Goal: Task Accomplishment & Management: Use online tool/utility

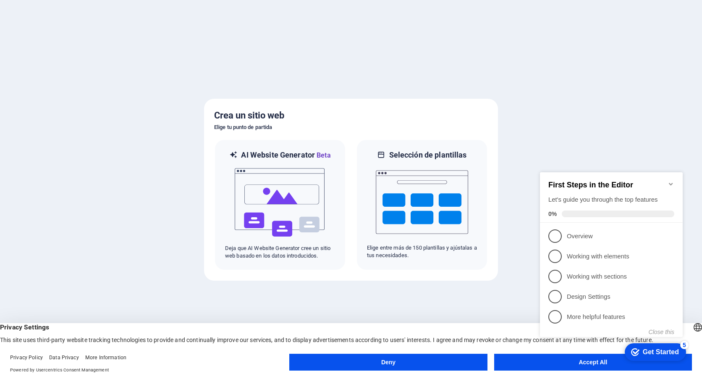
click div "checkmark Get Started 5 First Steps in the Editor Let's guide you through the t…"
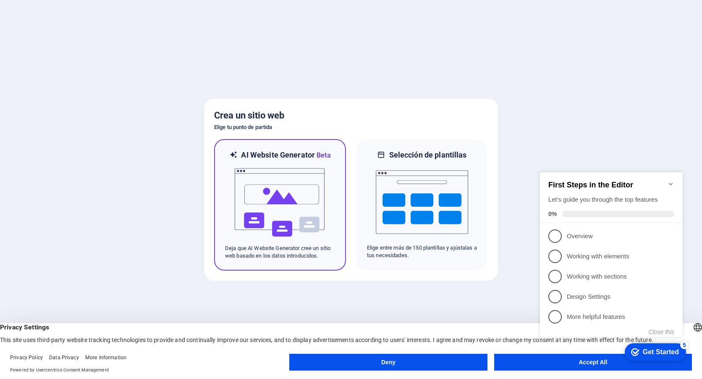
click at [254, 194] on img at bounding box center [280, 202] width 92 height 84
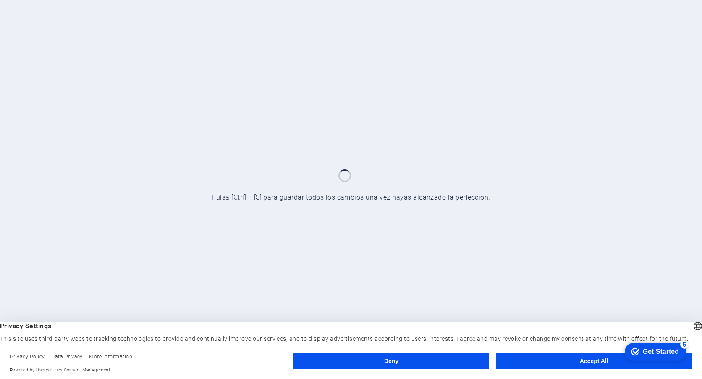
click at [593, 359] on button "Accept All" at bounding box center [594, 360] width 196 height 17
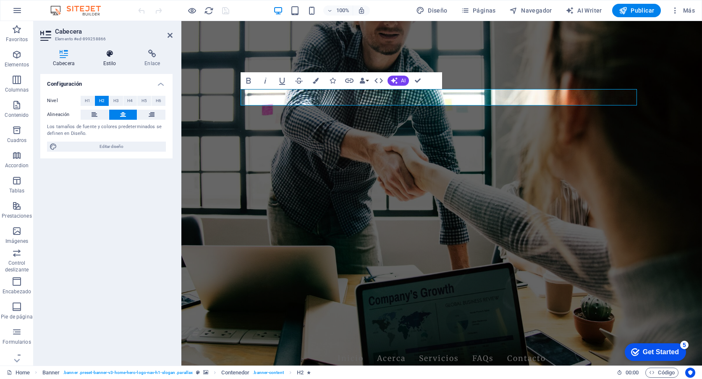
click at [114, 53] on icon at bounding box center [110, 54] width 38 height 8
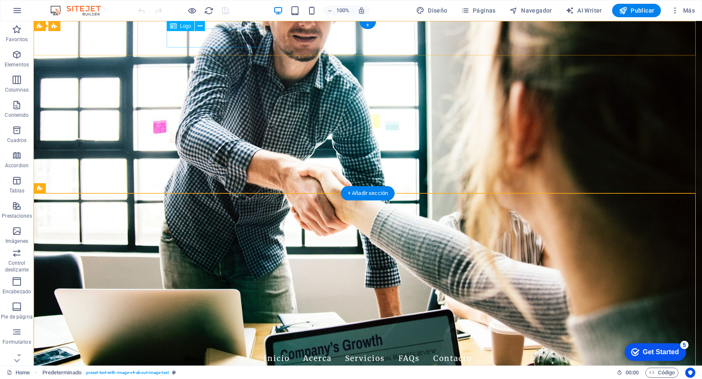
click at [231, 329] on div "[DOMAIN_NAME]" at bounding box center [368, 338] width 396 height 19
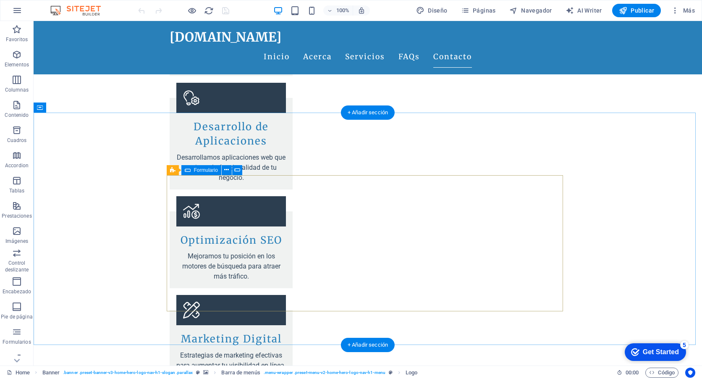
scroll to position [1091, 0]
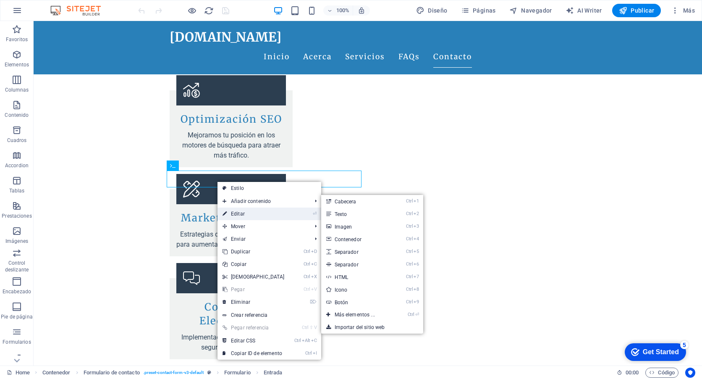
click at [238, 210] on link "⏎ Editar" at bounding box center [253, 213] width 72 height 13
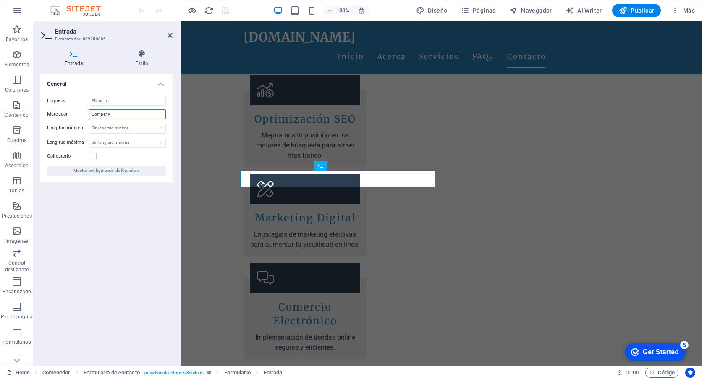
drag, startPoint x: 112, startPoint y: 114, endPoint x: 60, endPoint y: 108, distance: 52.8
click at [60, 108] on div "Etiqueta Marcador Company Longitud mínima Sin longitud mínima carácteres Longit…" at bounding box center [106, 135] width 132 height 93
type input "Compañía"
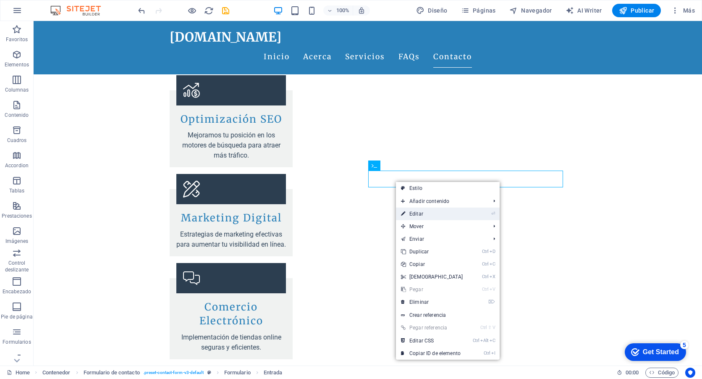
drag, startPoint x: 423, startPoint y: 211, endPoint x: 147, endPoint y: 165, distance: 279.1
click at [423, 211] on link "⏎ Editar" at bounding box center [432, 213] width 72 height 13
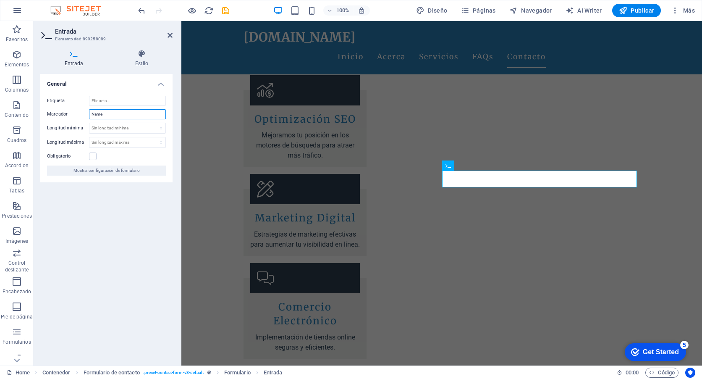
drag, startPoint x: 112, startPoint y: 116, endPoint x: 48, endPoint y: 108, distance: 64.7
click at [48, 108] on div "Etiqueta Marcador Name Longitud mínima Sin longitud mínima carácteres Longitud …" at bounding box center [106, 135] width 132 height 93
type input "Nombre"
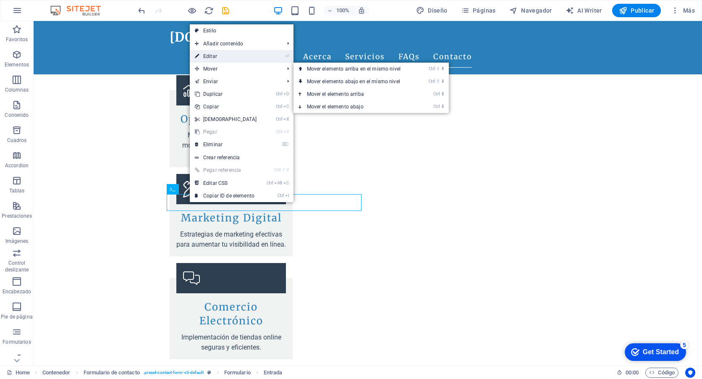
click at [217, 57] on link "⏎ Editar" at bounding box center [226, 56] width 72 height 13
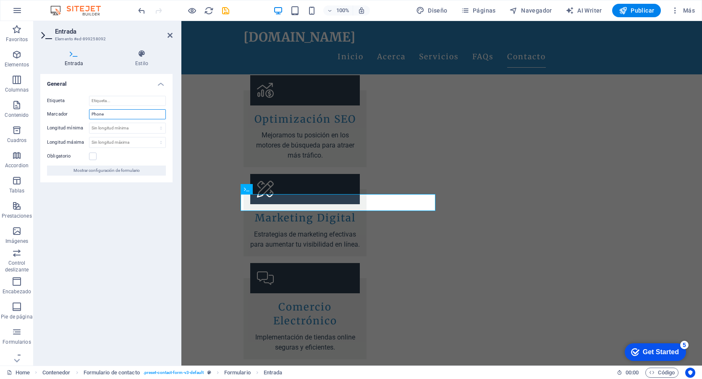
drag, startPoint x: 113, startPoint y: 117, endPoint x: 46, endPoint y: 102, distance: 68.8
click at [46, 102] on div "Etiqueta Marcador Phone Longitud mínima Sin longitud mínima carácteres Longitud…" at bounding box center [106, 135] width 132 height 93
click at [112, 115] on input "Tel" at bounding box center [127, 114] width 77 height 10
type input "Teléfono"
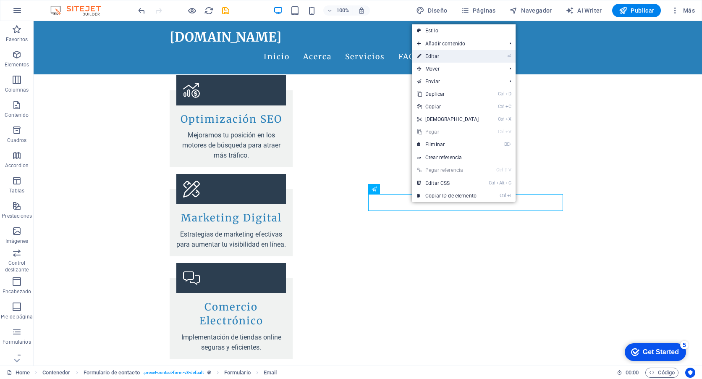
click at [433, 59] on link "⏎ Editar" at bounding box center [448, 56] width 72 height 13
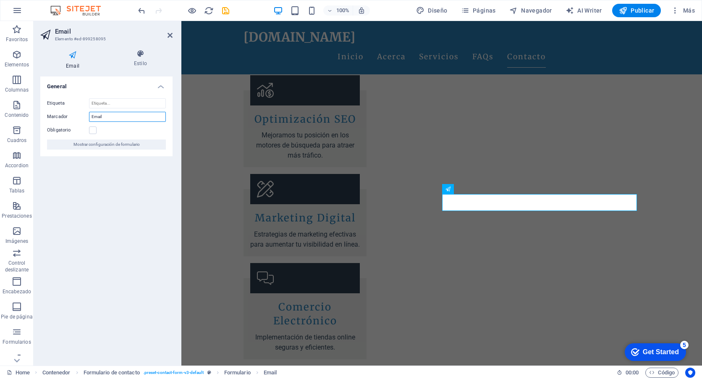
drag, startPoint x: 110, startPoint y: 116, endPoint x: 54, endPoint y: 115, distance: 55.8
click at [55, 115] on div "Marcador Email" at bounding box center [106, 117] width 119 height 10
type input "Correo"
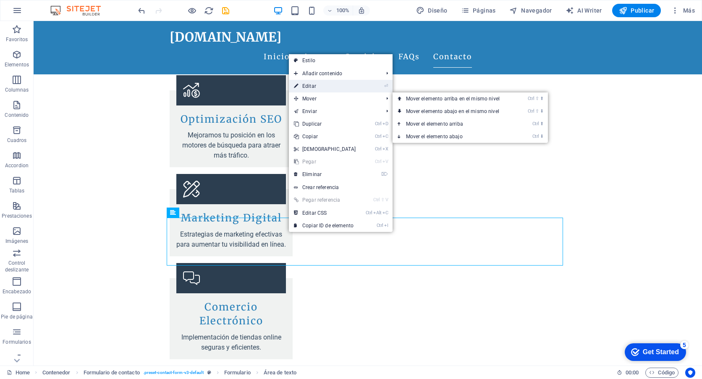
click at [317, 89] on link "⏎ Editar" at bounding box center [325, 86] width 72 height 13
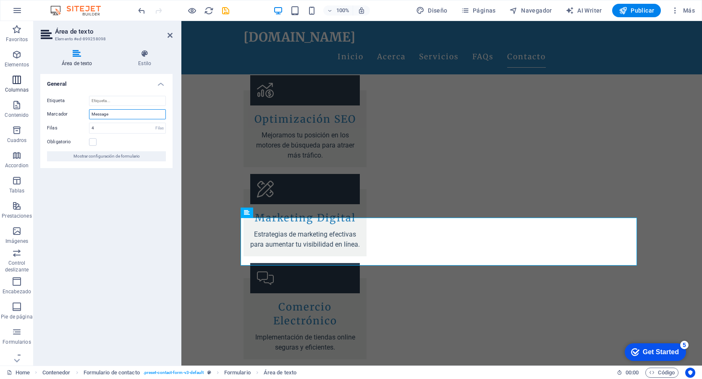
drag, startPoint x: 117, startPoint y: 114, endPoint x: 0, endPoint y: 91, distance: 119.7
click at [0, 94] on html "[DOMAIN_NAME] Home Favoritos Elementos Columnas Contenido Cuadros Accordion Tab…" at bounding box center [351, 189] width 702 height 379
type input "Mensaje"
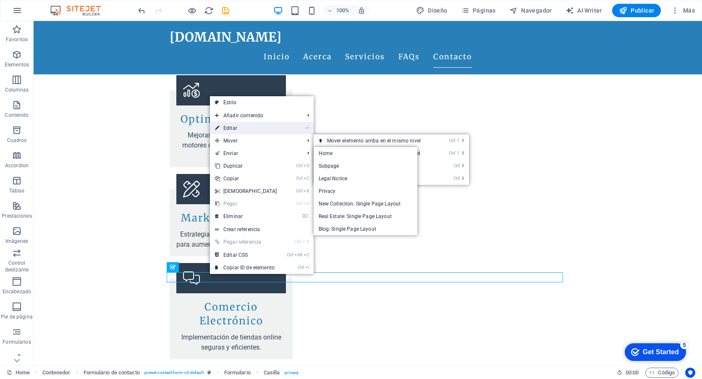
click at [230, 130] on link "⏎ Editar" at bounding box center [246, 128] width 72 height 13
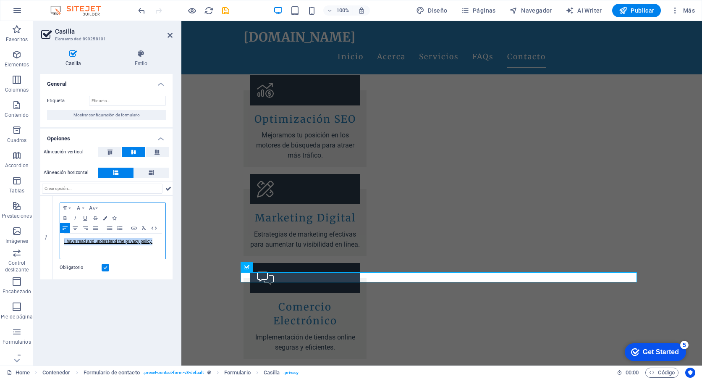
drag, startPoint x: 154, startPoint y: 243, endPoint x: 37, endPoint y: 238, distance: 116.3
click at [37, 238] on div "Casilla Estilo General Etiqueta Mostrar configuración de formulario Opciones Al…" at bounding box center [107, 204] width 146 height 322
copy link "I have read and understand the privacy policy."
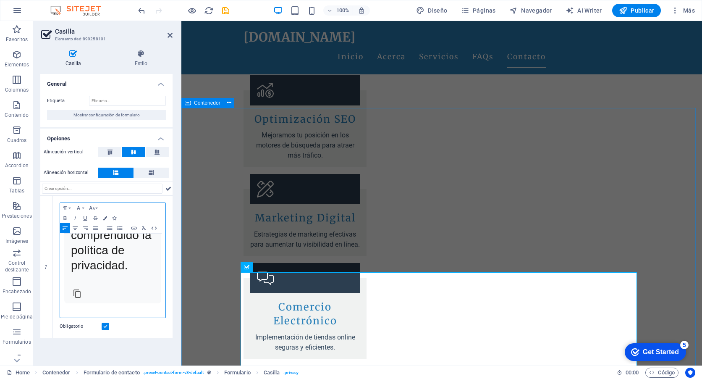
scroll to position [0, 0]
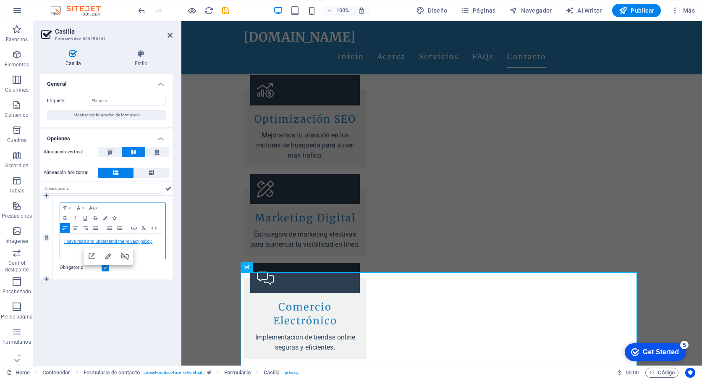
click at [94, 242] on link "I have read and understand the privacy policy." at bounding box center [108, 241] width 88 height 5
click at [73, 240] on link "I have read and understand the privacy policy." at bounding box center [108, 241] width 88 height 5
drag, startPoint x: 153, startPoint y: 243, endPoint x: 62, endPoint y: 238, distance: 91.6
click at [62, 238] on div "I have read and understand the privacy policy." at bounding box center [112, 245] width 105 height 25
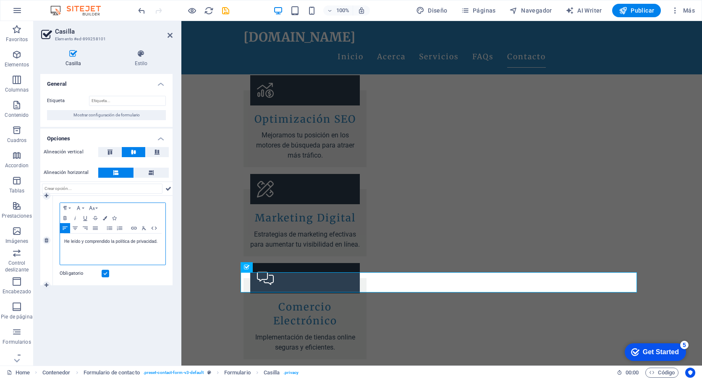
click at [62, 238] on div "He leído y comprendido la política de privacidad. ​" at bounding box center [112, 248] width 105 height 31
click at [157, 243] on p "He leído y comprendido la política de privacidad." at bounding box center [112, 242] width 97 height 8
click at [62, 239] on div "He leído y comprendido la política de privacidad. ​" at bounding box center [112, 248] width 105 height 31
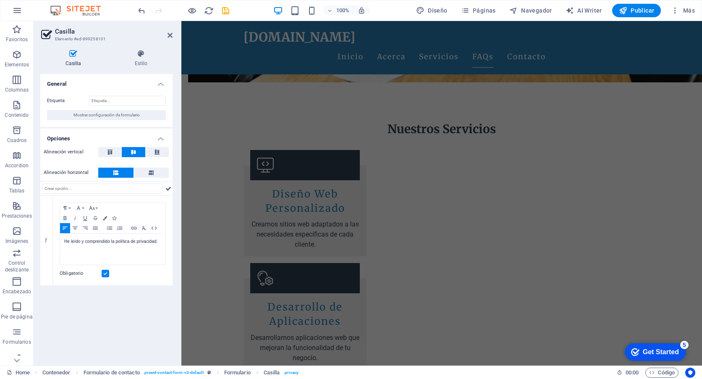
click at [173, 42] on aside "Casilla Elemento #ed-899258101 Casilla Estilo General Etiqueta Mostrar configur…" at bounding box center [108, 193] width 148 height 344
click at [167, 36] on icon at bounding box center [169, 35] width 5 height 7
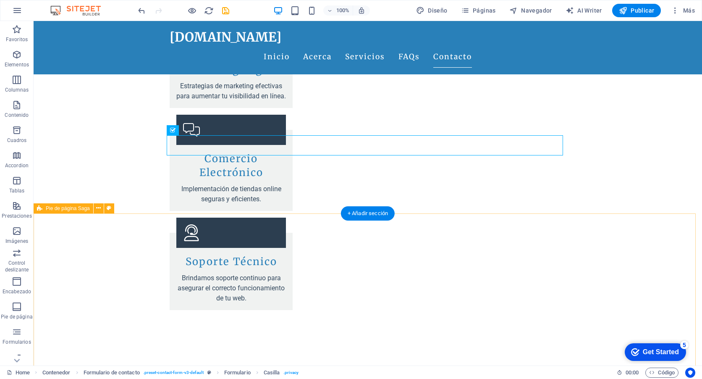
scroll to position [1197, 0]
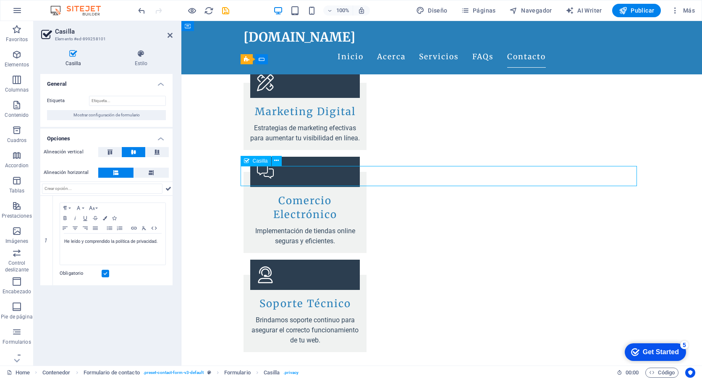
drag, startPoint x: 269, startPoint y: 172, endPoint x: 279, endPoint y: 178, distance: 11.1
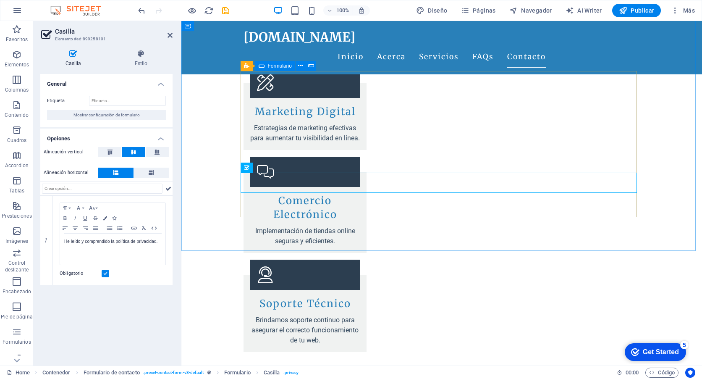
scroll to position [1155, 0]
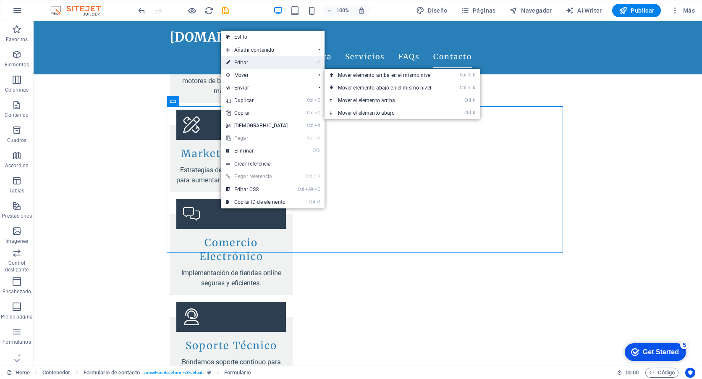
click at [246, 64] on link "⏎ Editar" at bounding box center [257, 62] width 72 height 13
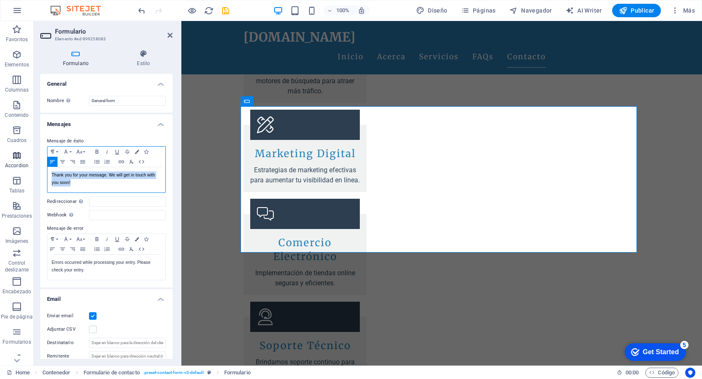
drag, startPoint x: 79, startPoint y: 185, endPoint x: 20, endPoint y: 162, distance: 63.7
click at [20, 162] on section "Favoritos Elementos Columnas Contenido Cuadros Accordion Tablas Prestaciones Im…" at bounding box center [351, 193] width 702 height 344
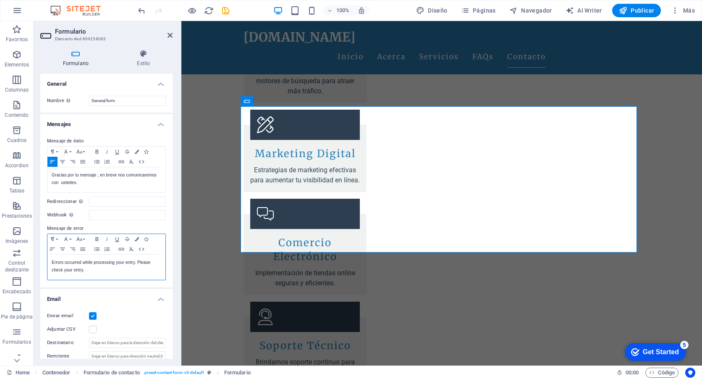
click at [93, 267] on p "Errors occurred while processing your entry. Please check your entry." at bounding box center [107, 265] width 110 height 15
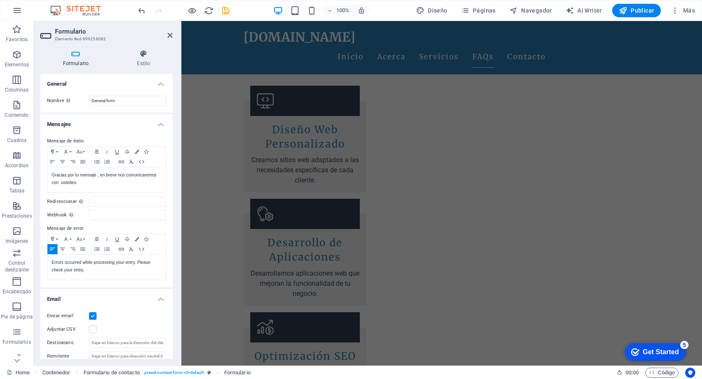
click at [171, 31] on h2 "Formulario" at bounding box center [113, 32] width 117 height 8
click at [170, 38] on icon at bounding box center [169, 35] width 5 height 7
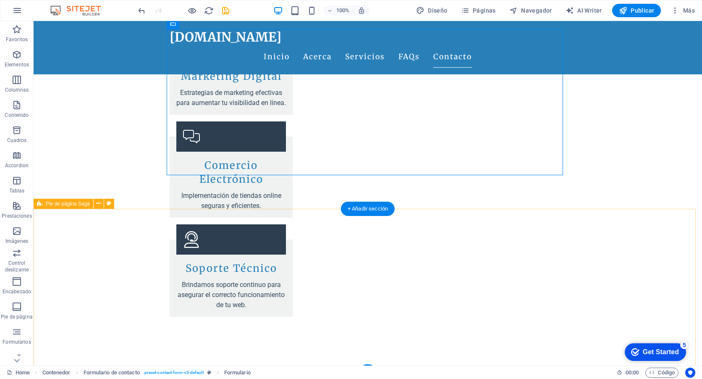
scroll to position [1239, 0]
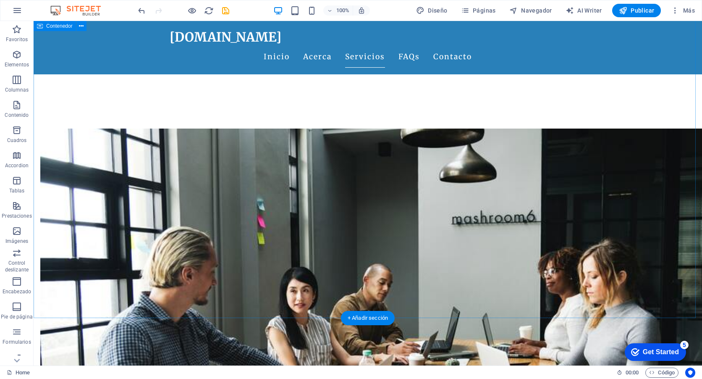
scroll to position [0, 0]
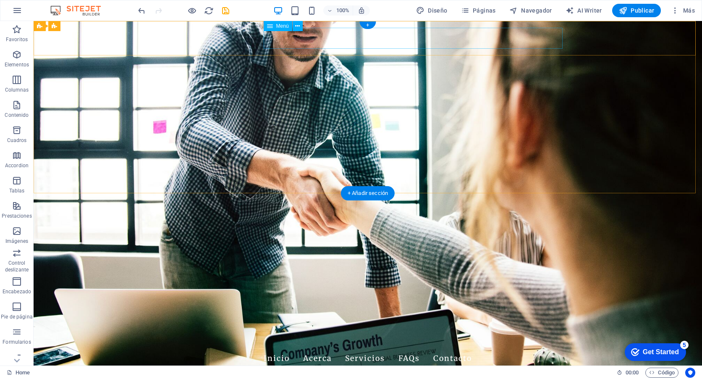
click at [499, 348] on nav "Inicio Acerca Servicios FAQs Contacto" at bounding box center [368, 358] width 396 height 21
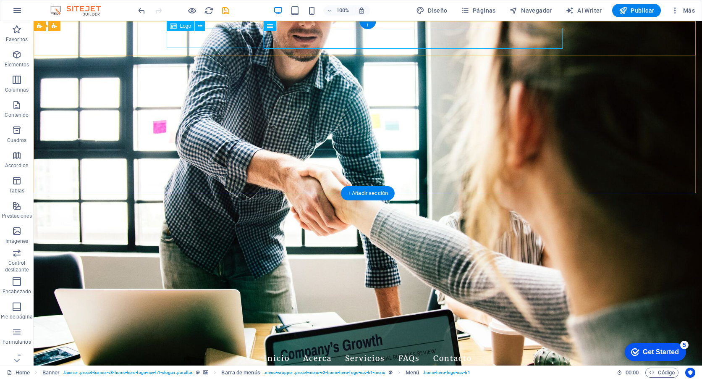
click at [184, 329] on div "[DOMAIN_NAME]" at bounding box center [368, 338] width 396 height 19
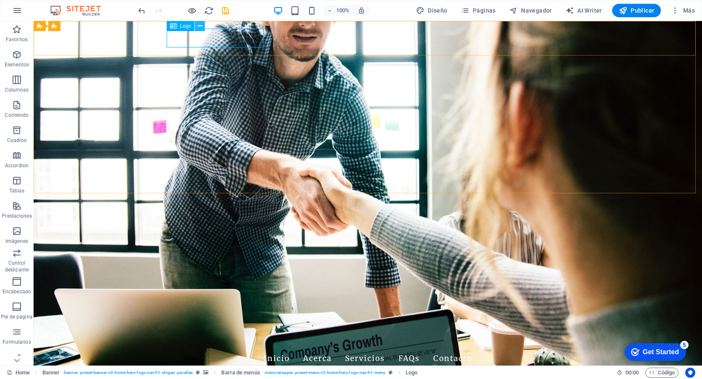
click at [198, 26] on icon at bounding box center [200, 26] width 5 height 9
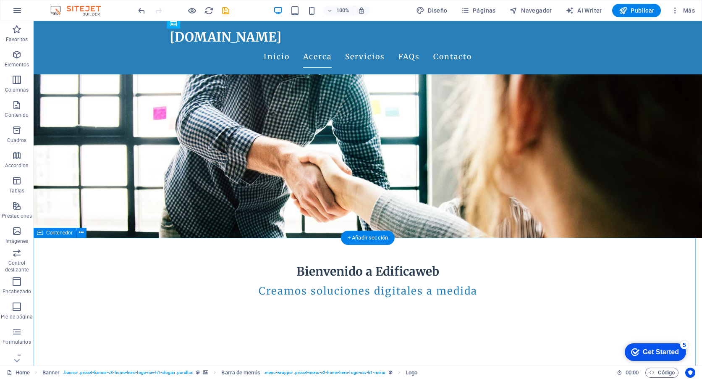
scroll to position [168, 0]
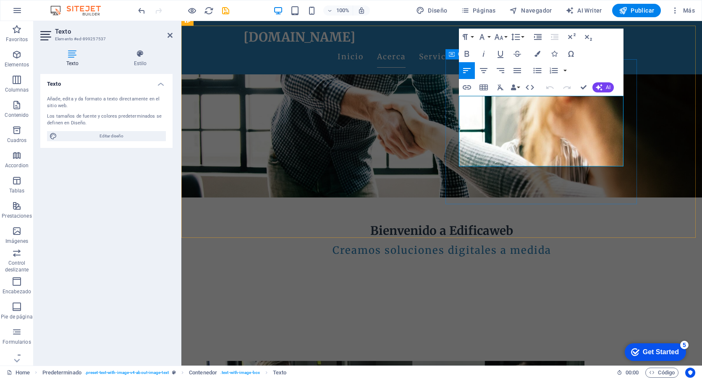
drag, startPoint x: 582, startPoint y: 162, endPoint x: 457, endPoint y: 90, distance: 143.9
click at [520, 71] on icon "button" at bounding box center [517, 70] width 10 height 10
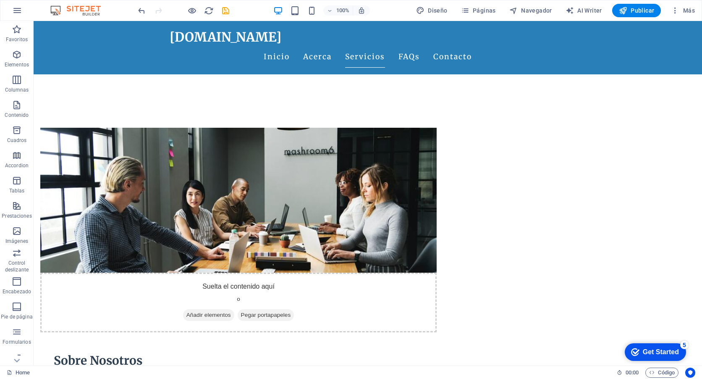
scroll to position [393, 0]
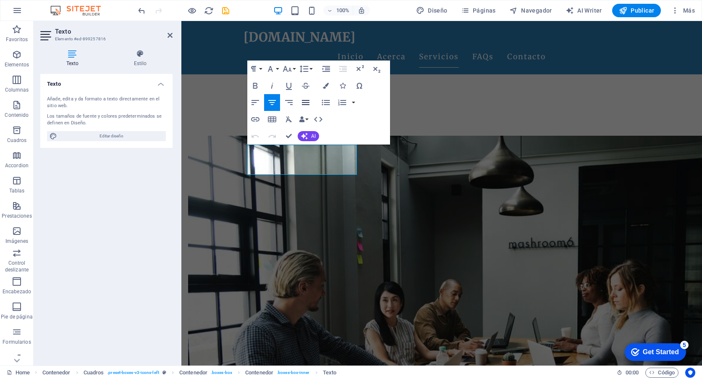
click at [306, 103] on icon "button" at bounding box center [305, 102] width 10 height 10
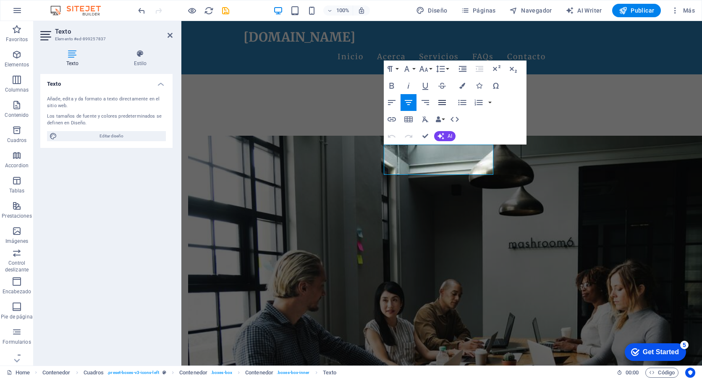
click at [443, 99] on icon "button" at bounding box center [442, 102] width 10 height 10
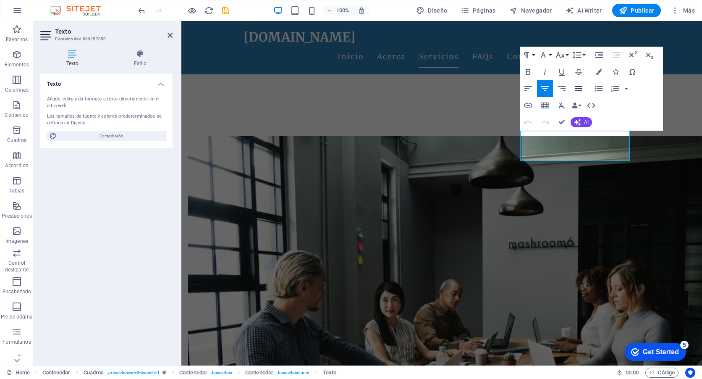
click at [580, 92] on icon "button" at bounding box center [578, 89] width 10 height 10
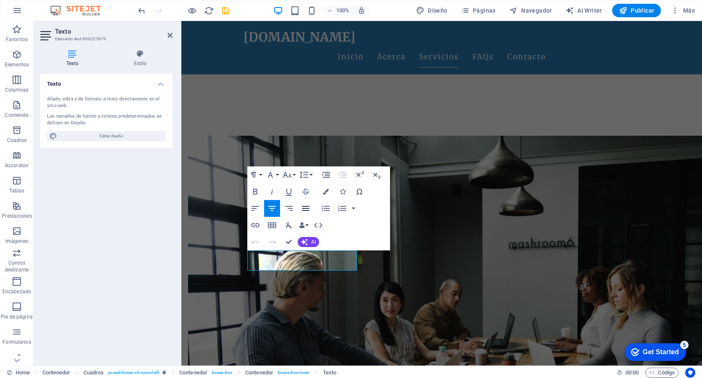
click at [305, 211] on icon "button" at bounding box center [305, 208] width 10 height 10
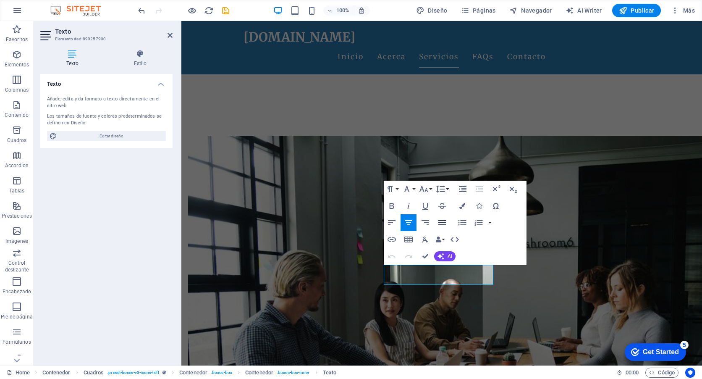
click at [444, 222] on icon "button" at bounding box center [442, 222] width 8 height 5
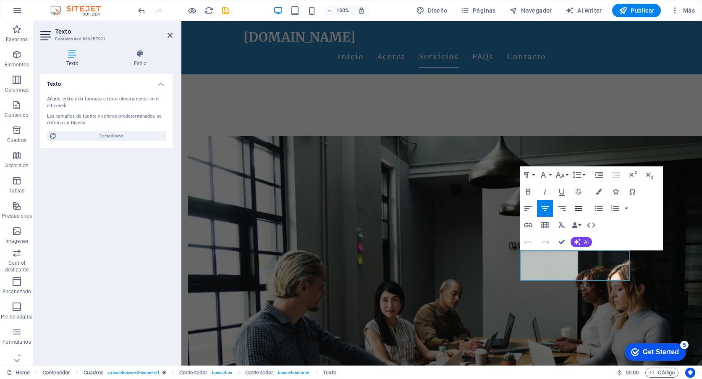
click at [577, 210] on icon "button" at bounding box center [578, 208] width 8 height 5
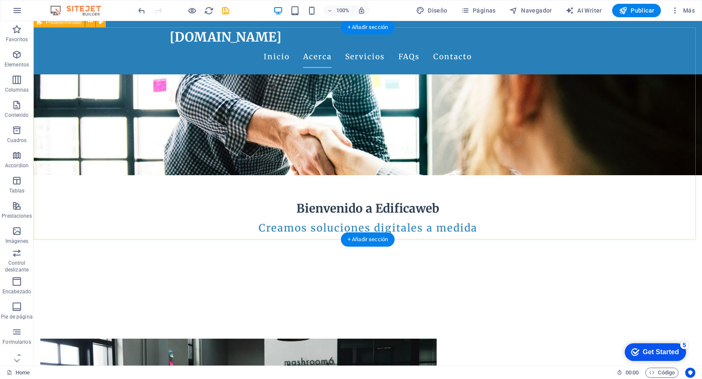
scroll to position [0, 0]
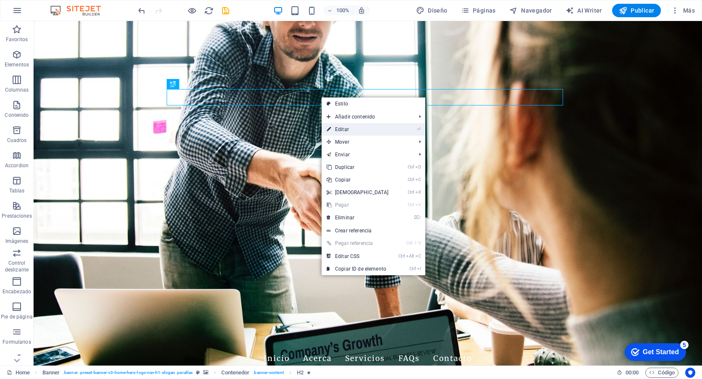
click at [347, 127] on link "⏎ Editar" at bounding box center [357, 129] width 72 height 13
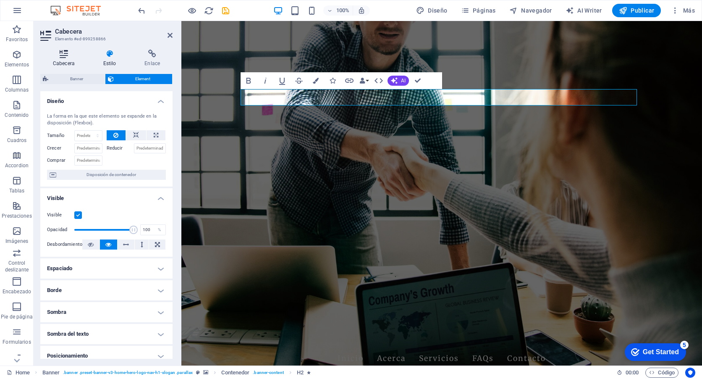
click at [64, 57] on icon at bounding box center [63, 54] width 47 height 8
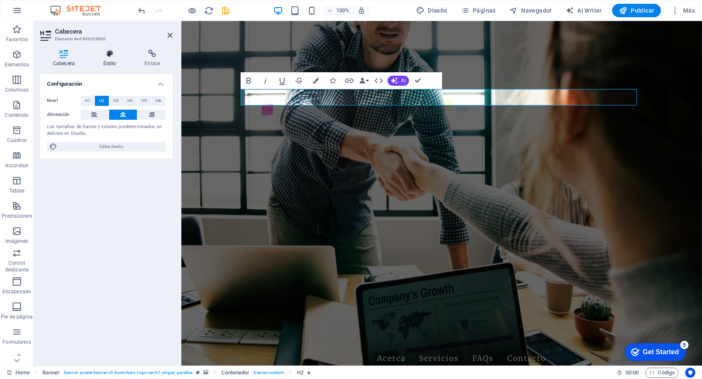
click at [111, 56] on icon at bounding box center [110, 54] width 38 height 8
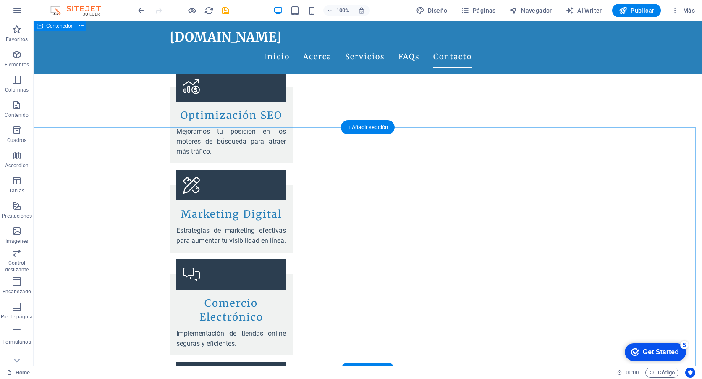
scroll to position [1071, 0]
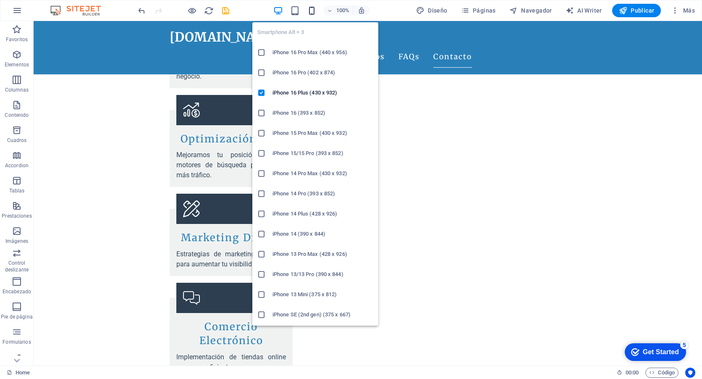
click at [313, 9] on icon "button" at bounding box center [312, 11] width 10 height 10
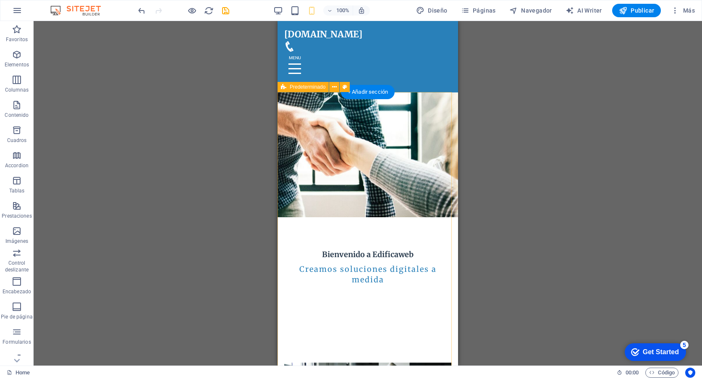
scroll to position [0, 0]
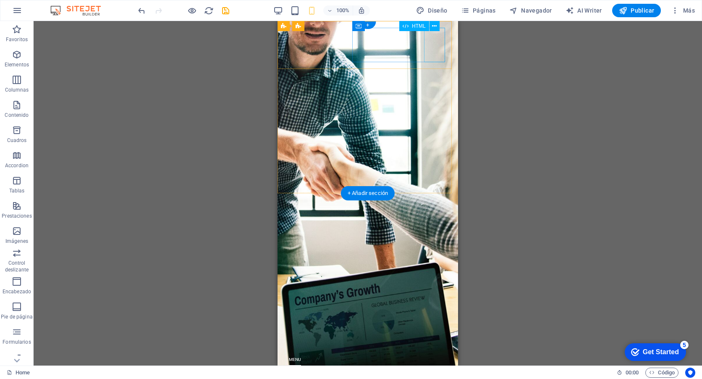
click at [439, 353] on div at bounding box center [367, 370] width 167 height 34
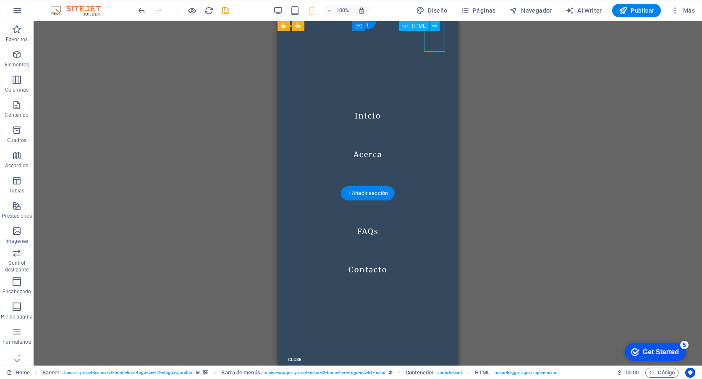
click at [305, 353] on div at bounding box center [294, 370] width 21 height 34
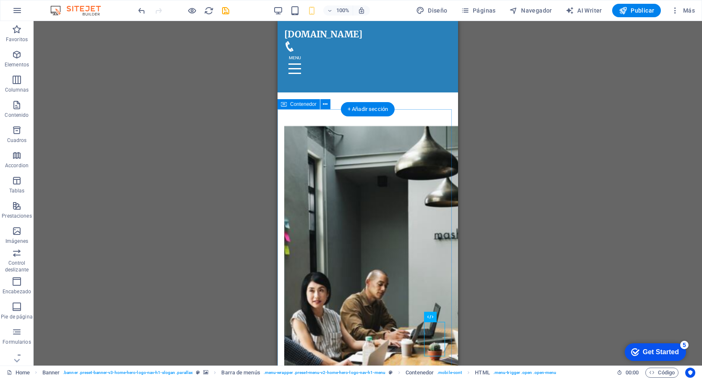
scroll to position [91, 0]
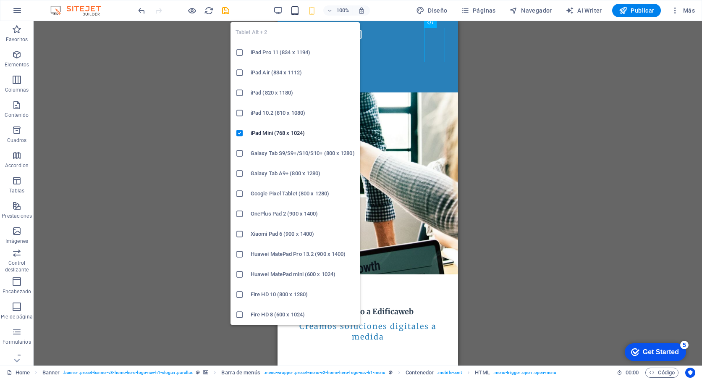
click at [296, 12] on icon "button" at bounding box center [295, 11] width 10 height 10
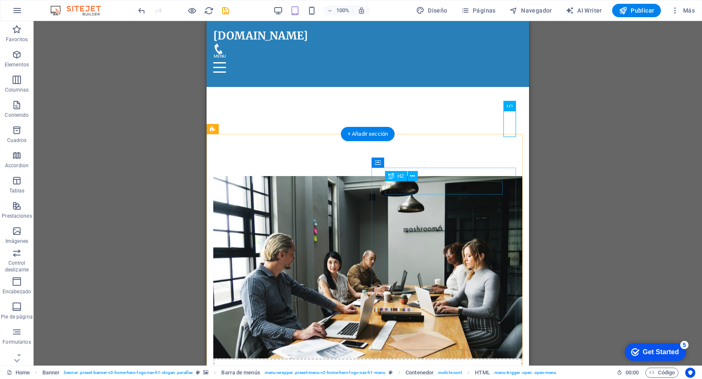
scroll to position [59, 0]
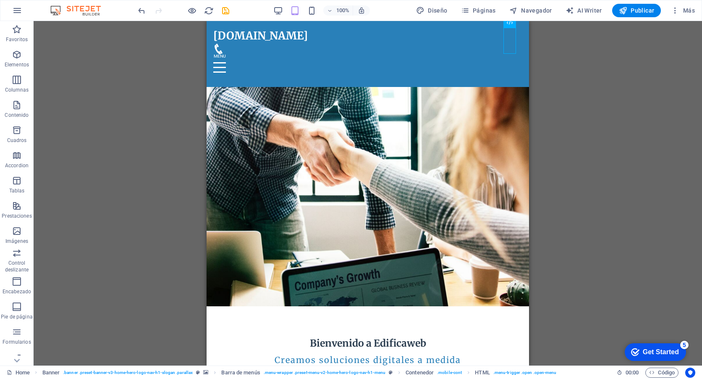
click at [285, 10] on div "100%" at bounding box center [321, 10] width 97 height 13
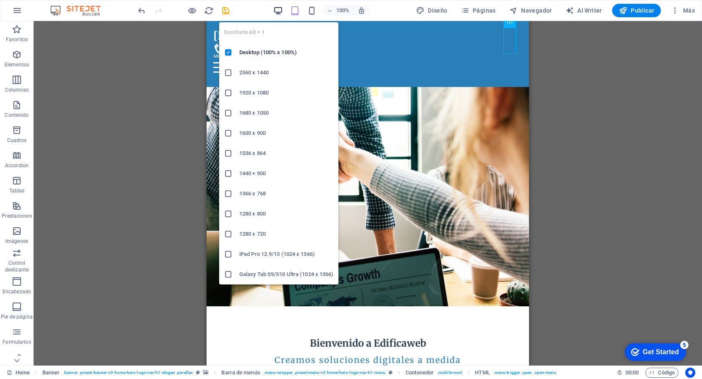
click at [283, 10] on icon "button" at bounding box center [278, 11] width 10 height 10
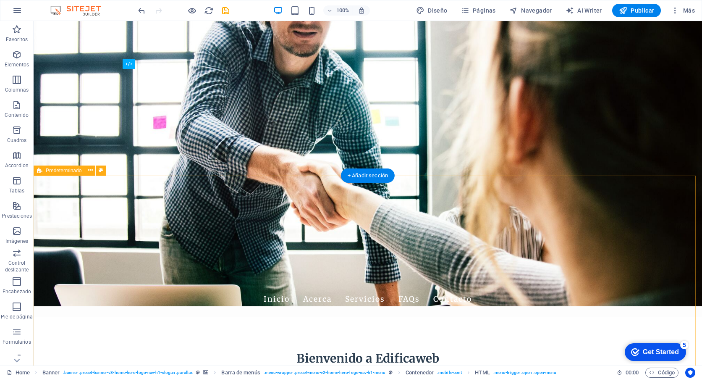
scroll to position [0, 0]
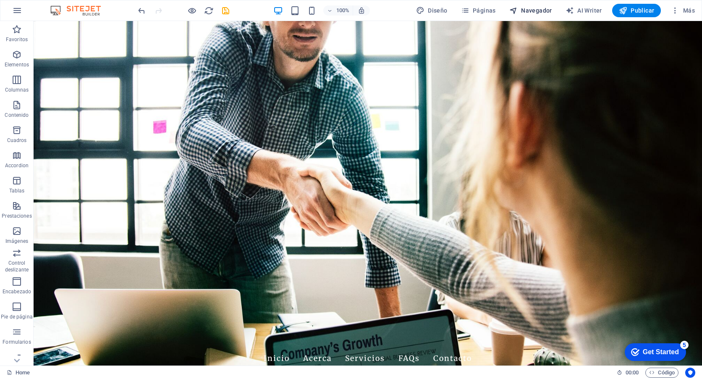
click at [537, 13] on span "Navegador" at bounding box center [530, 10] width 43 height 8
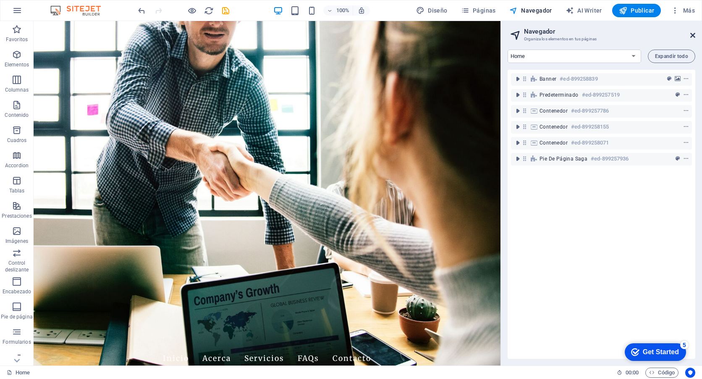
click at [690, 34] on icon at bounding box center [692, 35] width 5 height 7
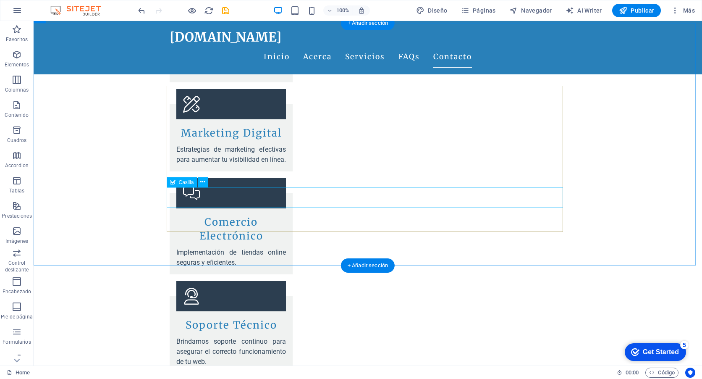
scroll to position [1239, 0]
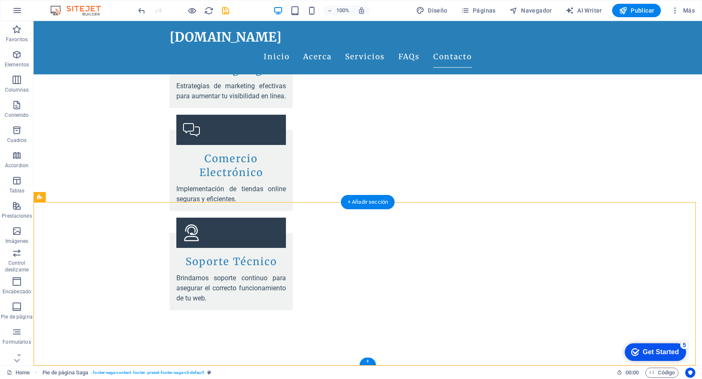
drag, startPoint x: 374, startPoint y: 243, endPoint x: 339, endPoint y: 247, distance: 34.7
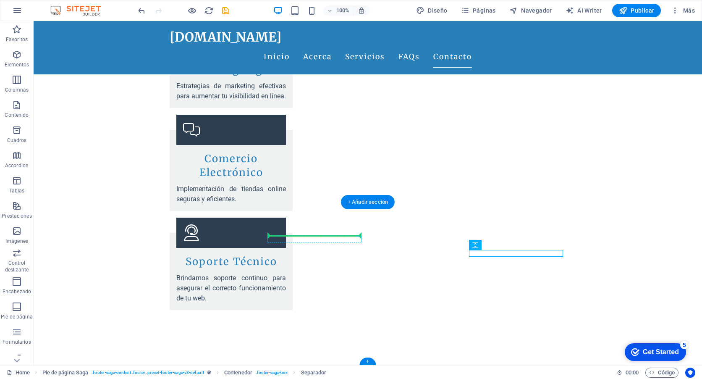
drag, startPoint x: 522, startPoint y: 267, endPoint x: 323, endPoint y: 236, distance: 201.0
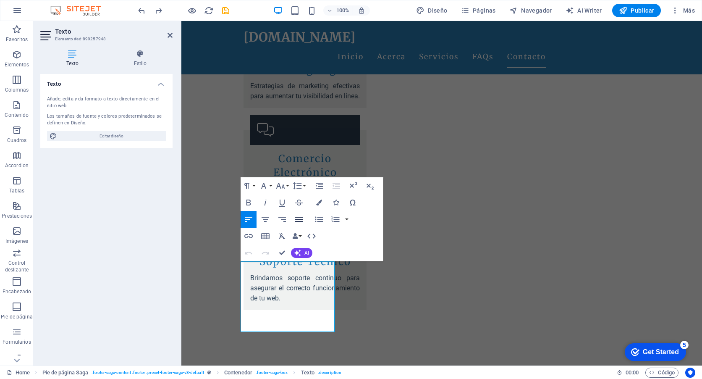
click at [297, 221] on icon "button" at bounding box center [299, 219] width 8 height 5
click at [282, 220] on icon "button" at bounding box center [282, 219] width 10 height 10
click at [254, 219] on button "Align Left" at bounding box center [248, 219] width 16 height 17
click at [265, 219] on icon "button" at bounding box center [265, 219] width 8 height 5
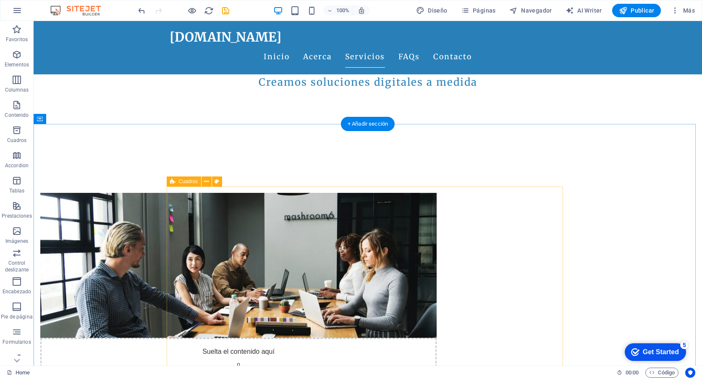
scroll to position [0, 0]
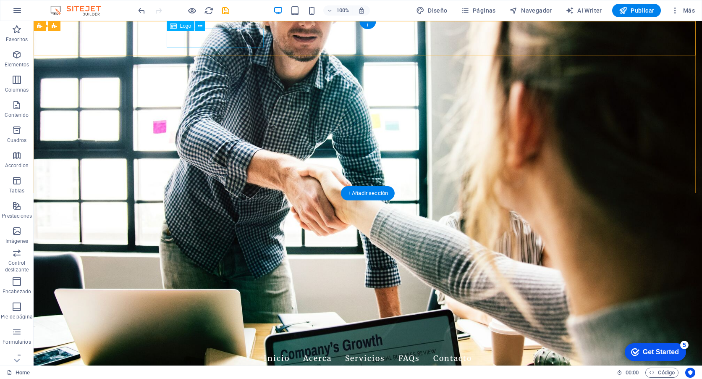
click at [234, 329] on div "[DOMAIN_NAME]" at bounding box center [368, 338] width 396 height 19
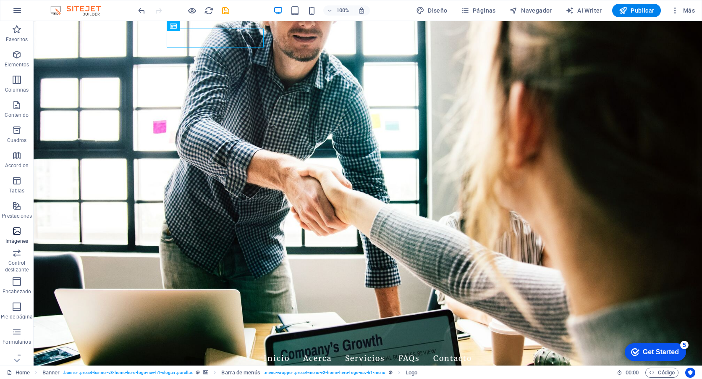
click at [21, 237] on span "Imágenes" at bounding box center [17, 236] width 34 height 20
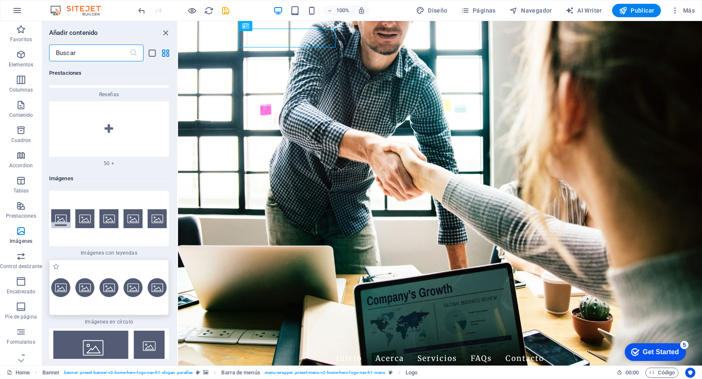
scroll to position [8421, 0]
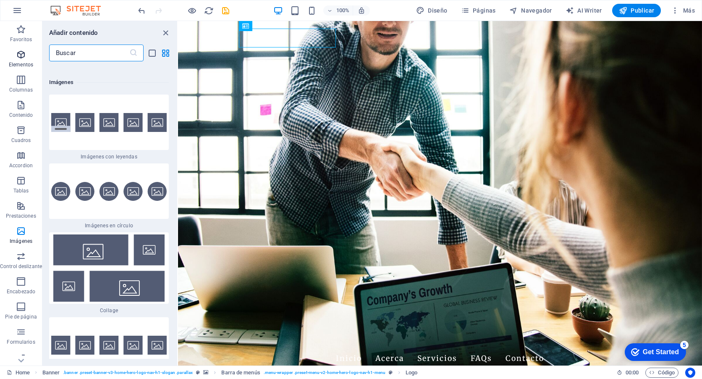
click at [19, 54] on icon "button" at bounding box center [21, 55] width 10 height 10
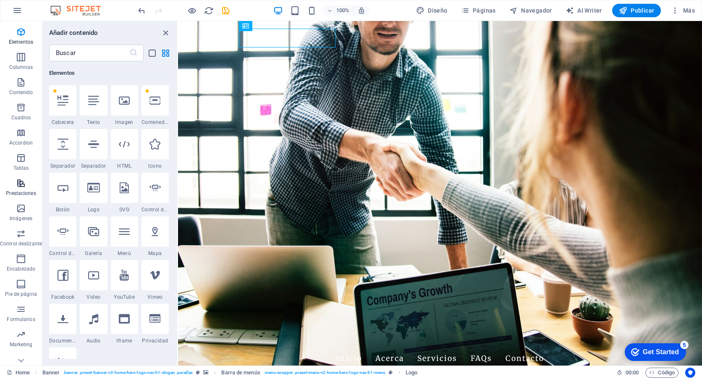
scroll to position [34, 0]
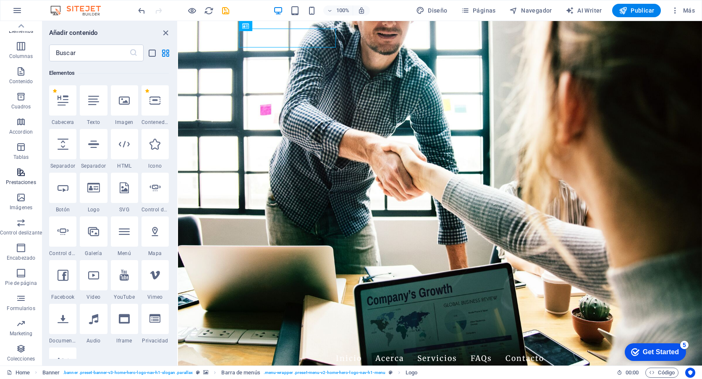
click at [20, 175] on icon "button" at bounding box center [21, 172] width 10 height 10
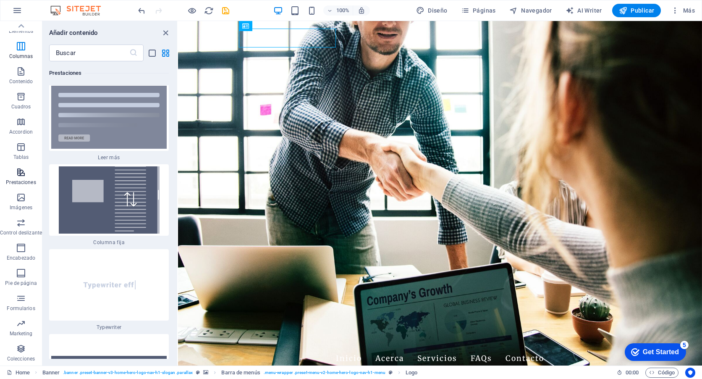
scroll to position [6397, 0]
click at [22, 205] on p "Imágenes" at bounding box center [21, 207] width 23 height 7
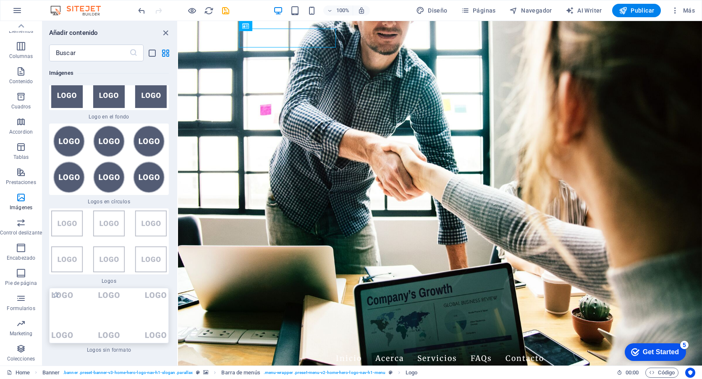
scroll to position [9218, 0]
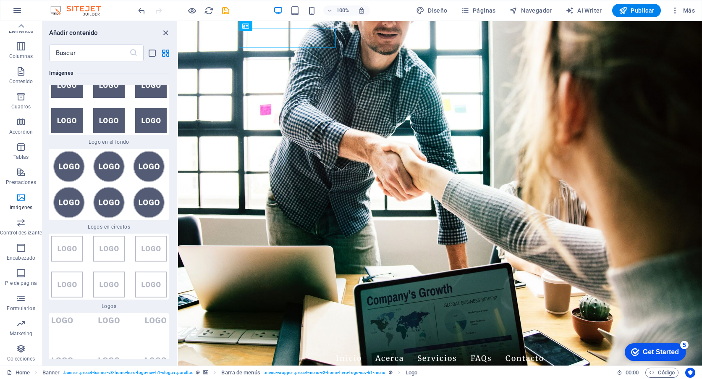
drag, startPoint x: 175, startPoint y: 230, endPoint x: 173, endPoint y: 300, distance: 70.5
click at [173, 300] on div "Favoritos 1 Star Cabecera 1 Star Contenedor Elementos 1 Star Cabecera 1 Star Te…" at bounding box center [109, 209] width 135 height 297
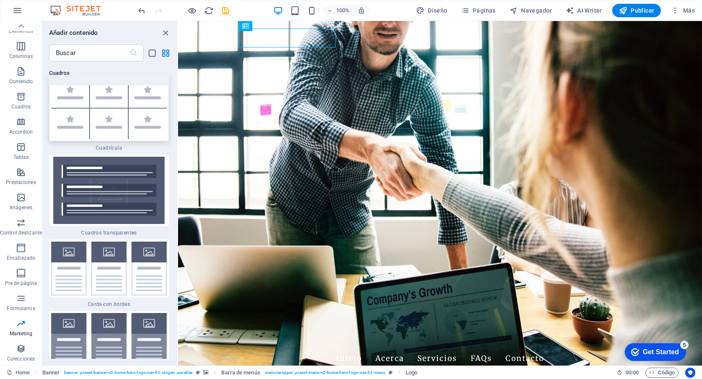
scroll to position [4875, 0]
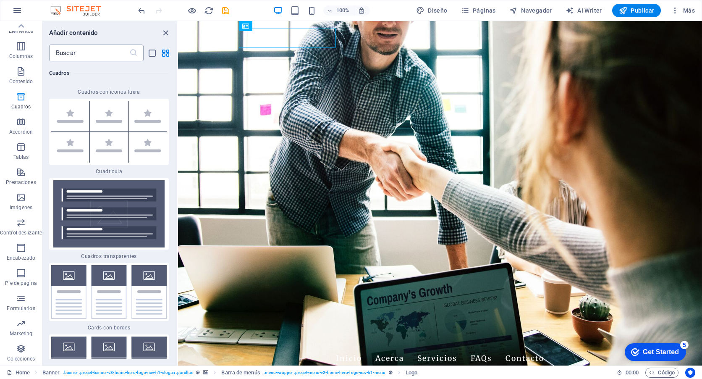
drag, startPoint x: 119, startPoint y: 59, endPoint x: 117, endPoint y: 55, distance: 4.9
click at [119, 58] on input "text" at bounding box center [89, 52] width 80 height 17
click at [117, 55] on input "text" at bounding box center [89, 52] width 80 height 17
click at [170, 31] on icon "close panel" at bounding box center [166, 33] width 10 height 10
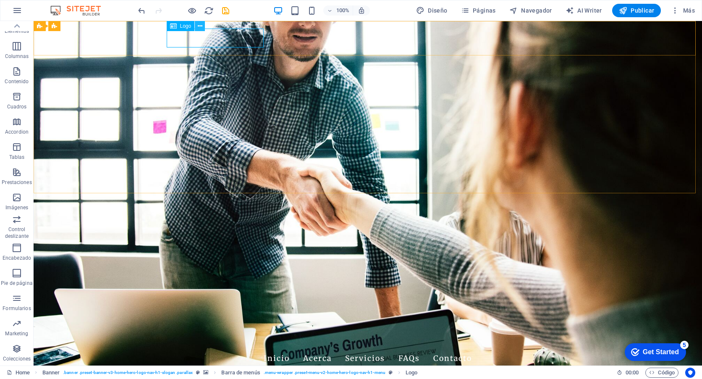
click at [197, 25] on button at bounding box center [200, 26] width 10 height 10
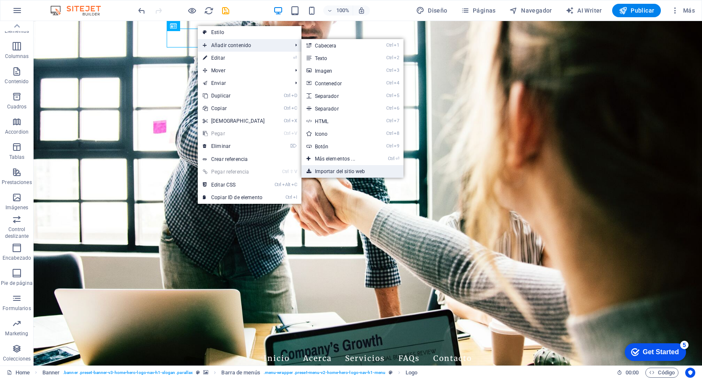
click at [345, 170] on link "Importar del sitio web" at bounding box center [352, 171] width 102 height 13
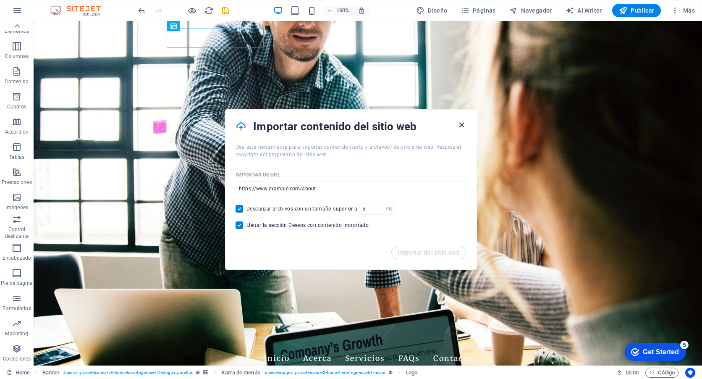
click at [460, 124] on icon "button" at bounding box center [462, 125] width 10 height 10
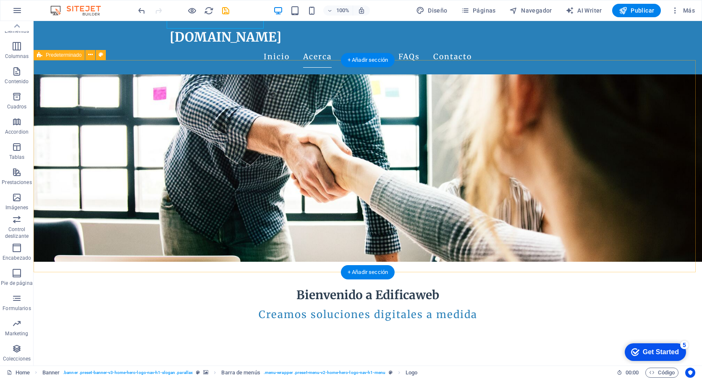
scroll to position [133, 0]
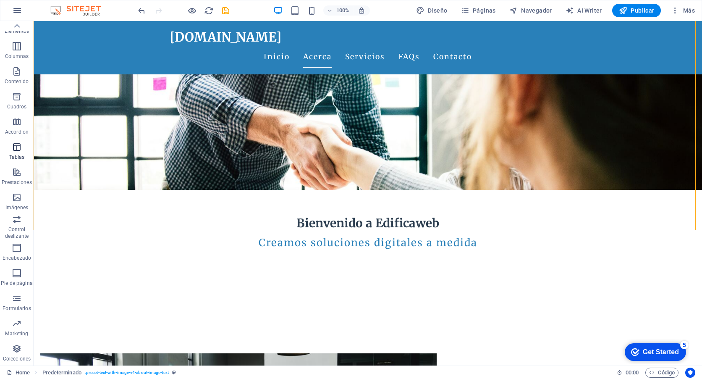
scroll to position [0, 0]
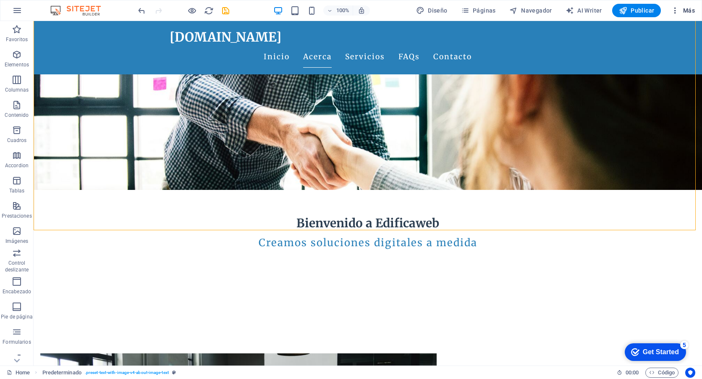
click at [687, 12] on span "Más" at bounding box center [683, 10] width 24 height 8
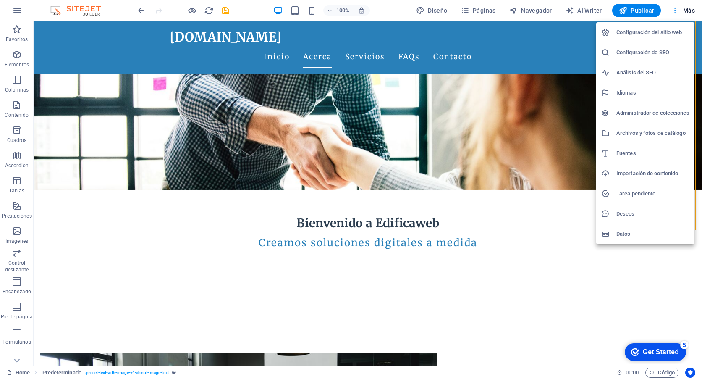
click at [649, 53] on h6 "Configuración de SEO" at bounding box center [652, 52] width 73 height 10
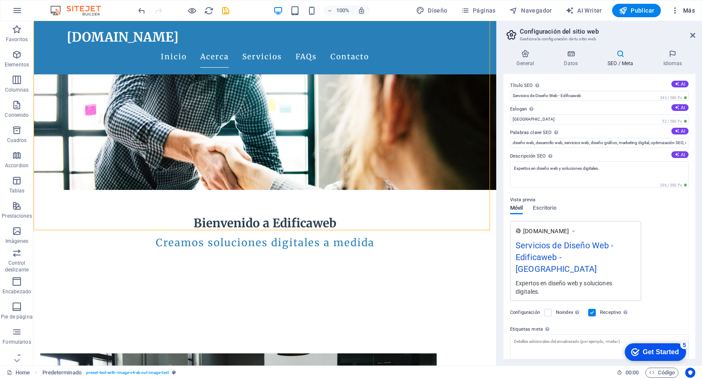
click at [682, 10] on span "Más" at bounding box center [683, 10] width 24 height 8
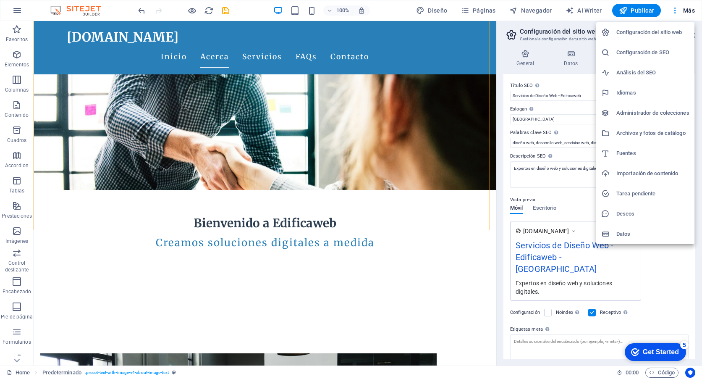
click at [651, 70] on h6 "Análisis del SEO" at bounding box center [652, 73] width 73 height 10
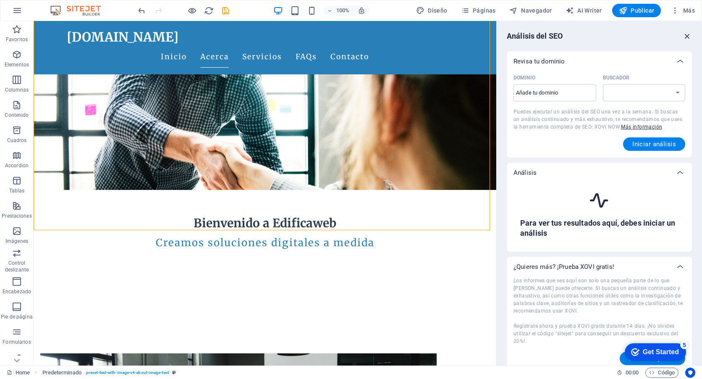
select select "[DOMAIN_NAME]"
click at [568, 95] on input "Dominio ​" at bounding box center [554, 92] width 83 height 13
type input "[DOMAIN_NAME]"
select select "[DOMAIN_NAME]"
type input "[DOMAIN_NAME]"
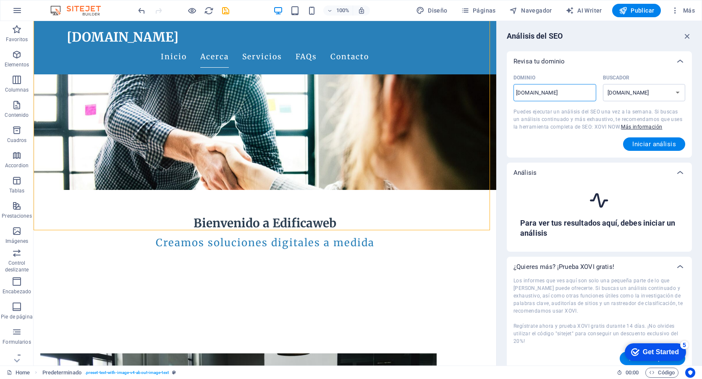
select select "[DOMAIN_NAME]"
type input "[DOMAIN_NAME]"
click at [659, 144] on span "Iniciar análisis" at bounding box center [654, 144] width 44 height 7
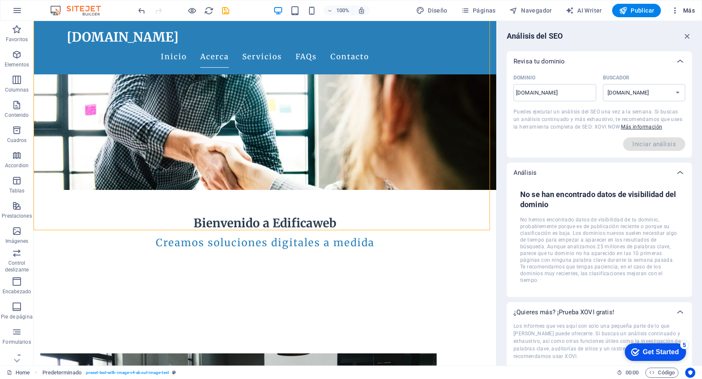
click at [688, 13] on span "Más" at bounding box center [683, 10] width 24 height 8
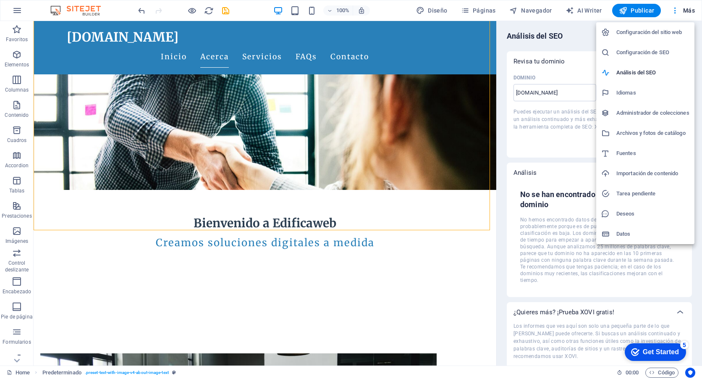
click at [660, 35] on h6 "Configuración del sitio web" at bounding box center [652, 32] width 73 height 10
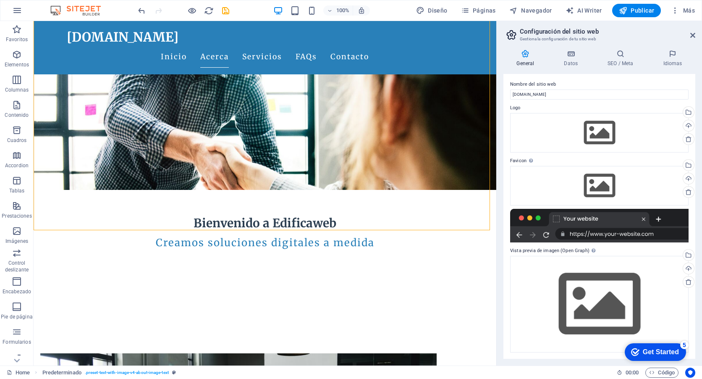
scroll to position [2, 0]
click at [597, 128] on div "Arrastra archivos aquí, haz clic para escoger archivos o selecciona archivos de…" at bounding box center [599, 131] width 178 height 39
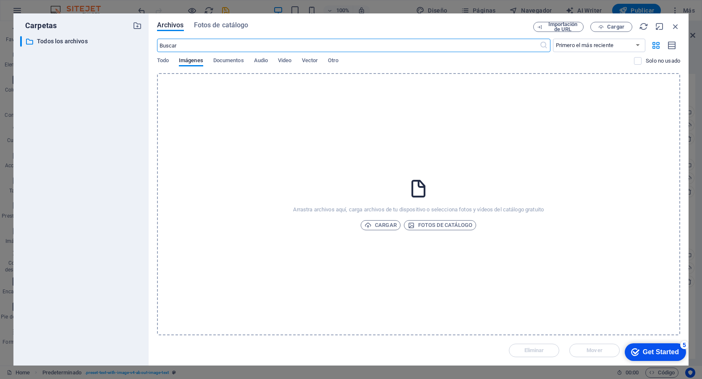
scroll to position [290, 0]
click at [389, 221] on span "Cargar" at bounding box center [380, 225] width 32 height 10
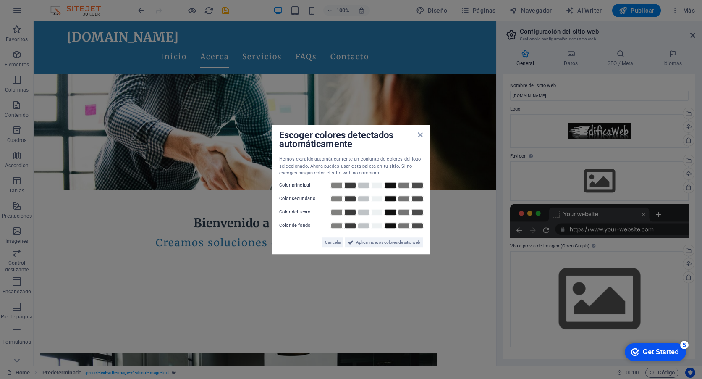
scroll to position [0, 0]
click at [420, 136] on icon at bounding box center [420, 134] width 5 height 7
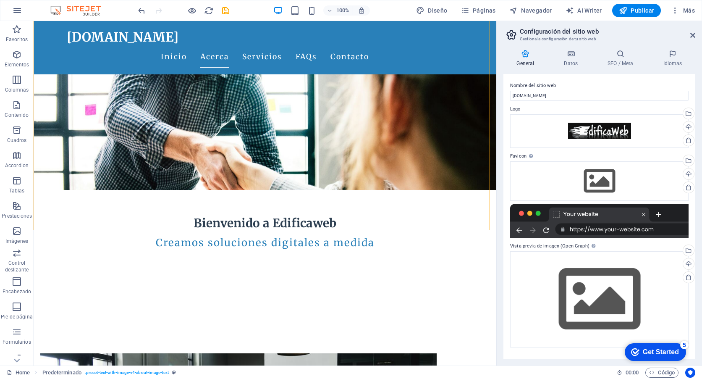
click at [638, 350] on div "checkmark Get Started 5" at bounding box center [655, 351] width 48 height 8
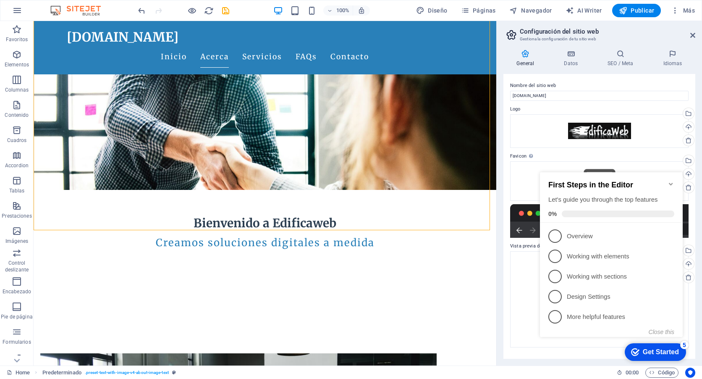
click at [701, 138] on html "[DOMAIN_NAME] Home Favoritos Elementos Columnas Contenido Cuadros Accordion Tab…" at bounding box center [351, 189] width 702 height 379
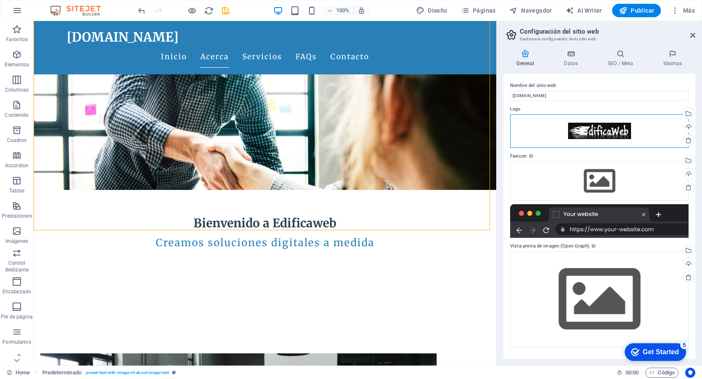
click at [611, 131] on div "Arrastra archivos aquí, haz clic para escoger archivos o selecciona archivos de…" at bounding box center [599, 131] width 178 height 34
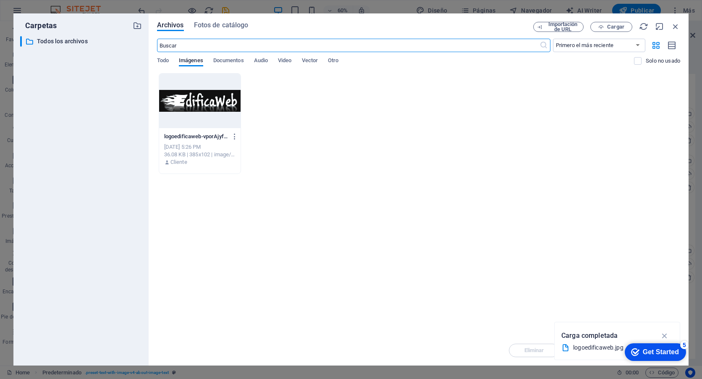
scroll to position [290, 0]
click at [203, 95] on div at bounding box center [199, 100] width 81 height 55
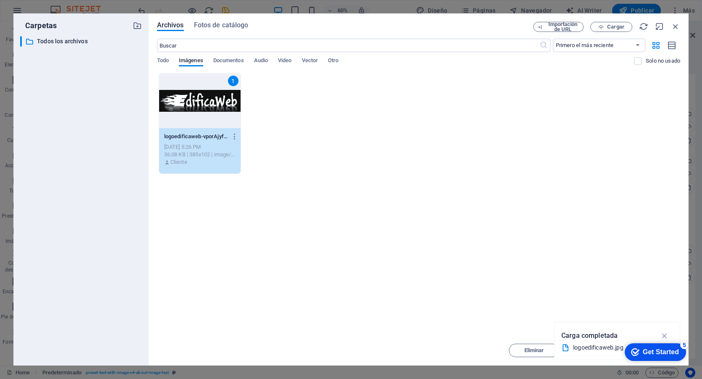
click at [203, 95] on div "1" at bounding box center [199, 100] width 81 height 55
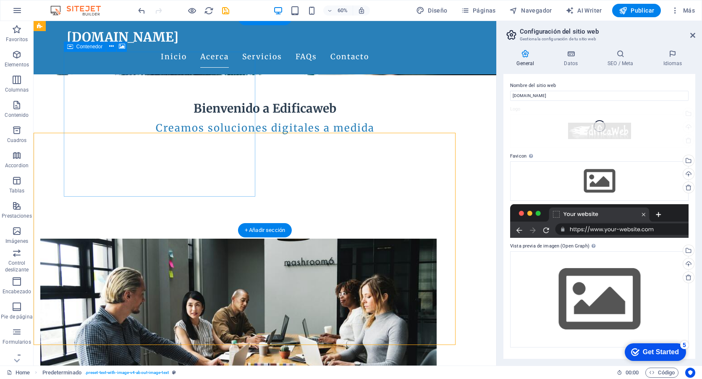
scroll to position [175, 0]
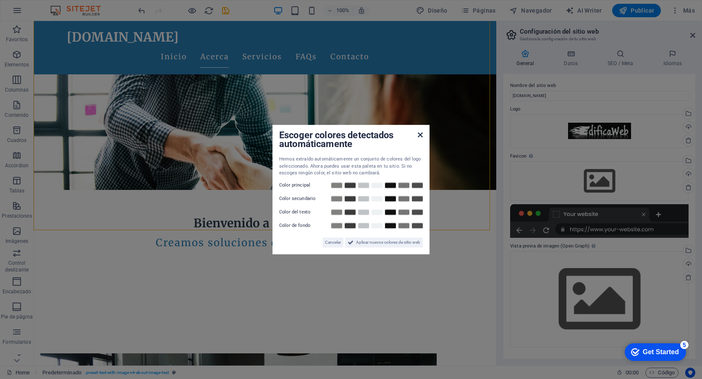
click at [420, 135] on icon at bounding box center [420, 134] width 5 height 7
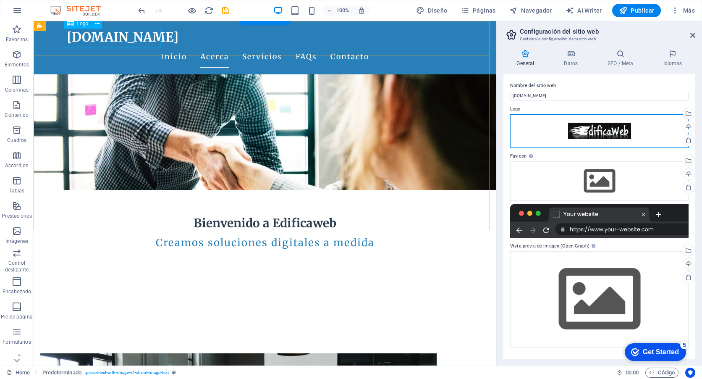
drag, startPoint x: 608, startPoint y: 156, endPoint x: 112, endPoint y: 43, distance: 508.6
click at [112, 36] on div "[DOMAIN_NAME]" at bounding box center [265, 37] width 396 height 19
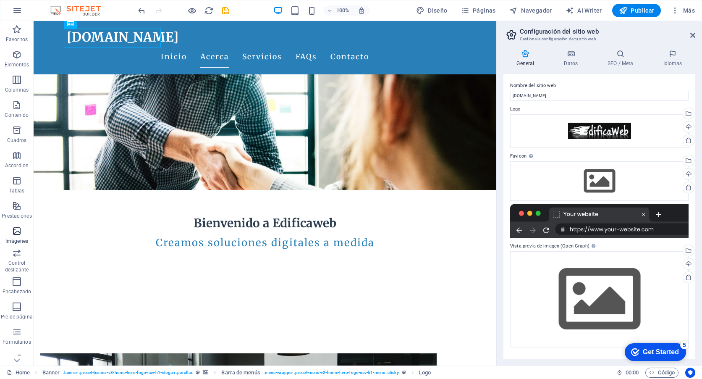
click at [15, 239] on p "Imágenes" at bounding box center [16, 241] width 23 height 7
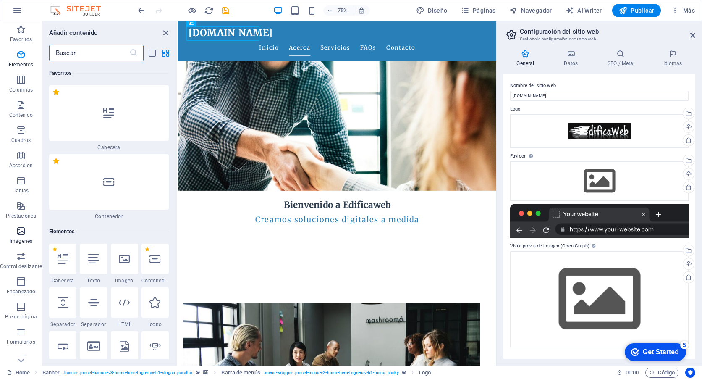
scroll to position [8421, 0]
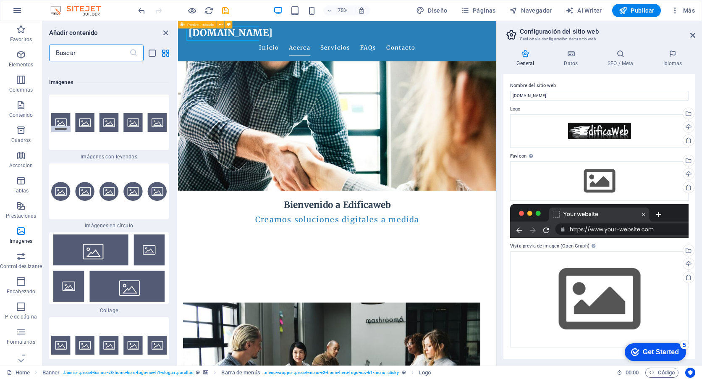
click at [93, 54] on input "text" at bounding box center [89, 52] width 80 height 17
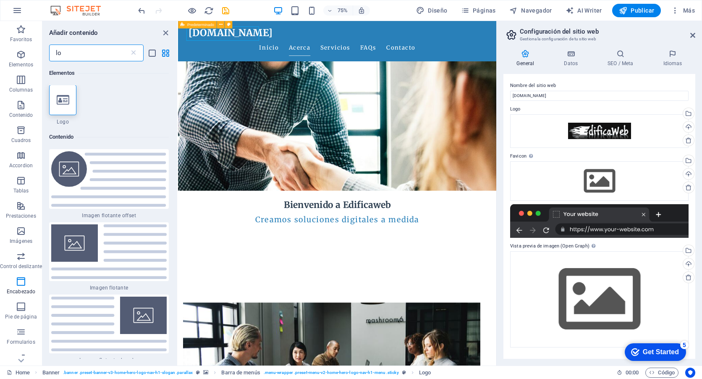
scroll to position [0, 0]
type input "lo"
click at [63, 98] on icon at bounding box center [63, 100] width 13 height 11
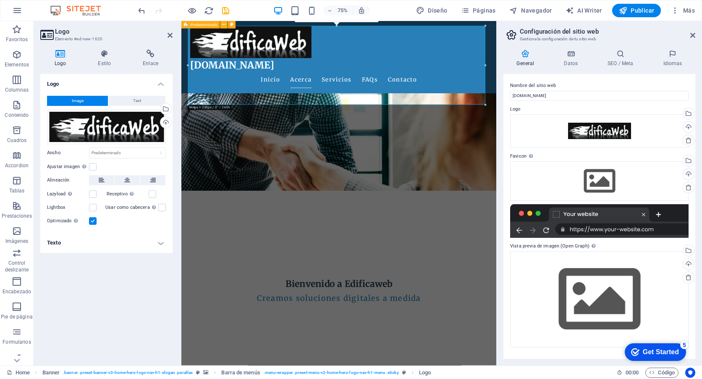
scroll to position [280, 0]
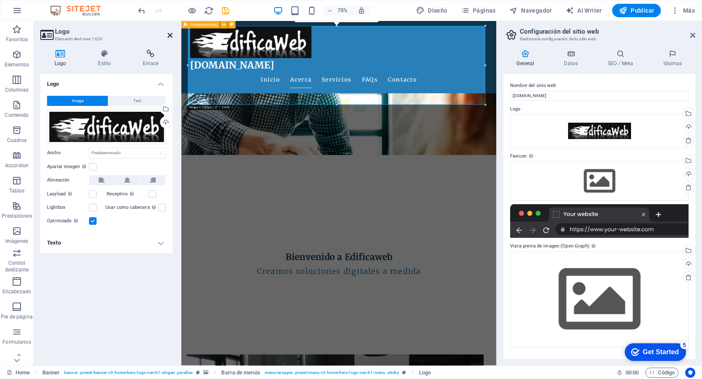
click at [169, 35] on icon at bounding box center [169, 35] width 5 height 7
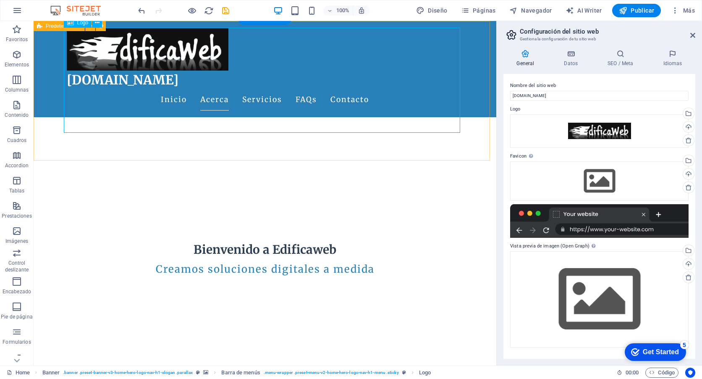
click at [382, 70] on div at bounding box center [265, 49] width 396 height 43
click at [416, 70] on div at bounding box center [265, 49] width 396 height 43
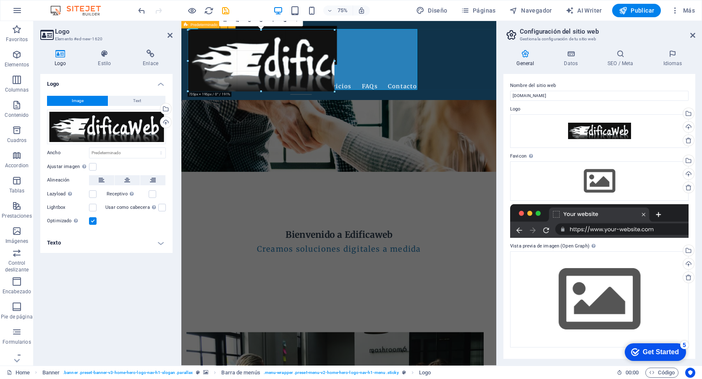
scroll to position [232, 0]
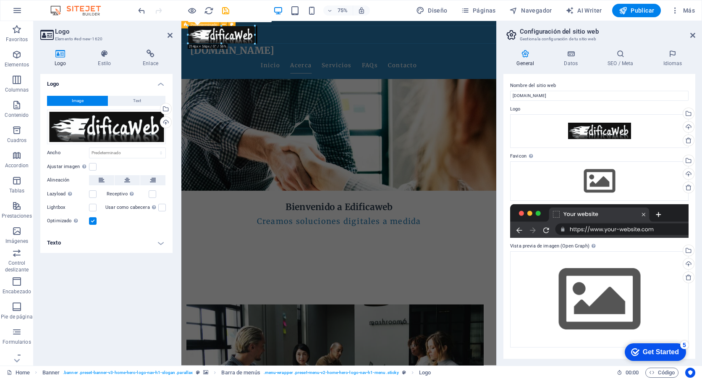
drag, startPoint x: 484, startPoint y: 104, endPoint x: -2, endPoint y: 22, distance: 492.9
type input "213"
select select "px"
click at [168, 37] on icon at bounding box center [169, 35] width 5 height 7
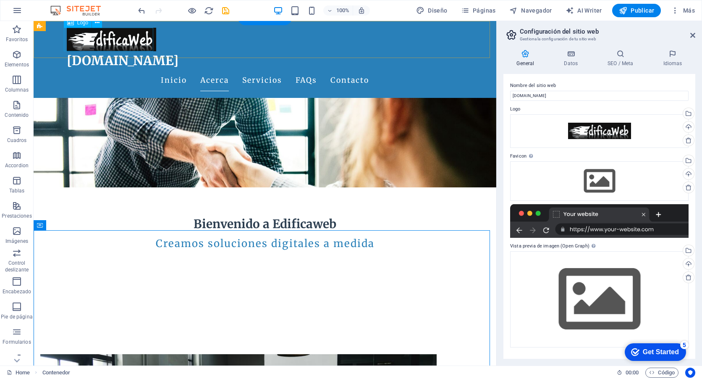
click at [140, 37] on div at bounding box center [265, 39] width 396 height 23
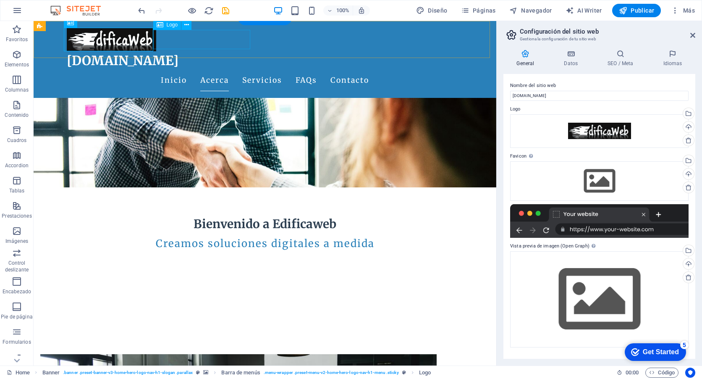
click at [227, 51] on div "[DOMAIN_NAME]" at bounding box center [265, 60] width 396 height 19
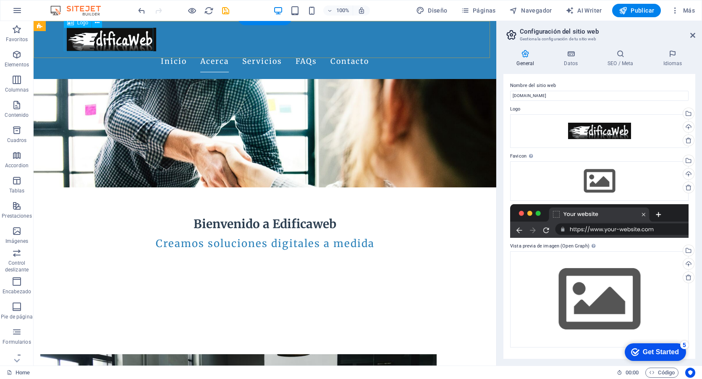
click at [132, 42] on div at bounding box center [265, 39] width 396 height 23
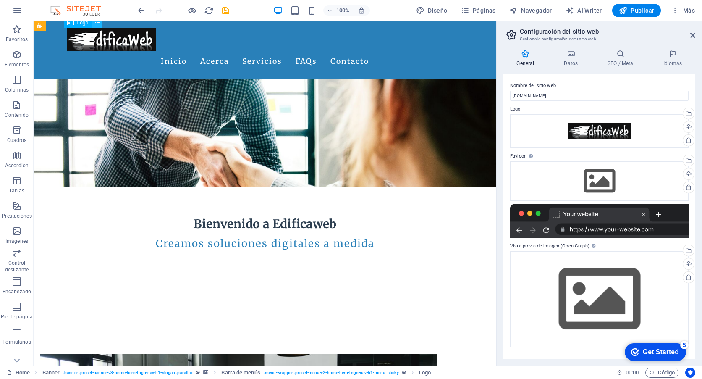
click at [97, 22] on icon at bounding box center [97, 22] width 5 height 9
click at [126, 39] on div at bounding box center [265, 39] width 396 height 23
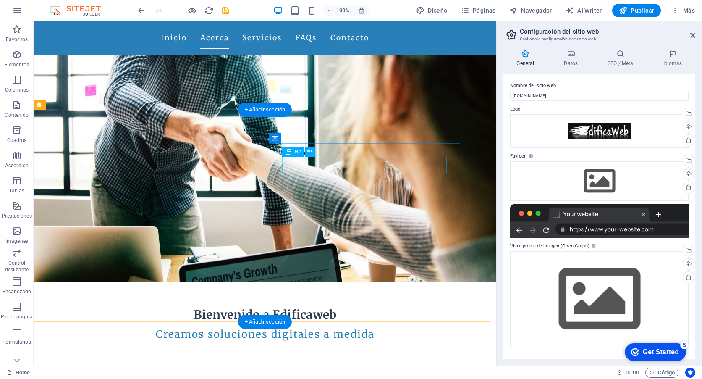
scroll to position [0, 0]
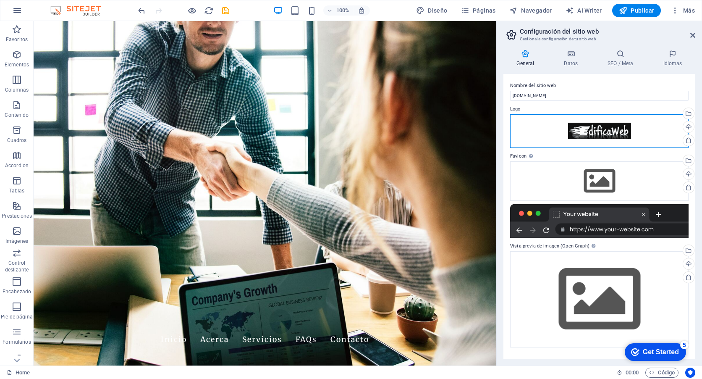
click at [611, 126] on div "Arrastra archivos aquí, haz clic para escoger archivos o selecciona archivos de…" at bounding box center [599, 131] width 178 height 34
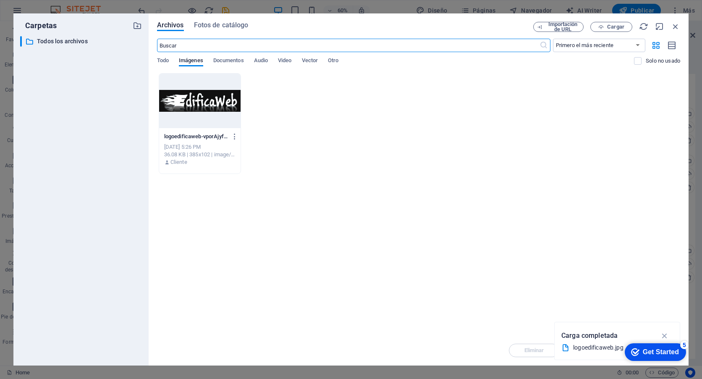
drag, startPoint x: 284, startPoint y: 211, endPoint x: 248, endPoint y: 149, distance: 71.8
click at [284, 209] on div "Arrastra archivos aquí para cargarlos de inmediato logoedificaweb-vporAjyfxjIlR…" at bounding box center [418, 204] width 523 height 262
click at [233, 136] on icon "button" at bounding box center [235, 137] width 8 height 8
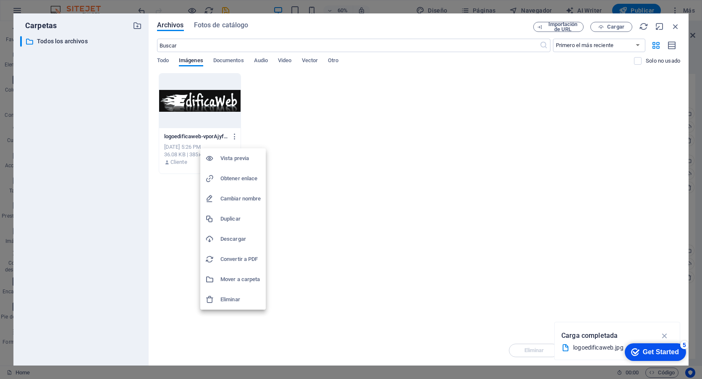
click at [229, 297] on h6 "Eliminar" at bounding box center [240, 299] width 40 height 10
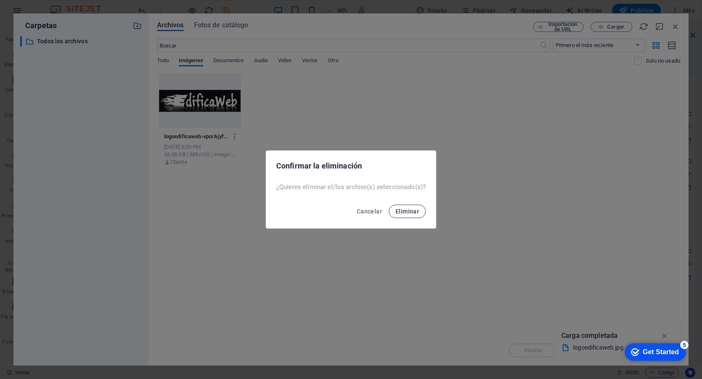
click at [401, 216] on button "Eliminar" at bounding box center [407, 210] width 37 height 13
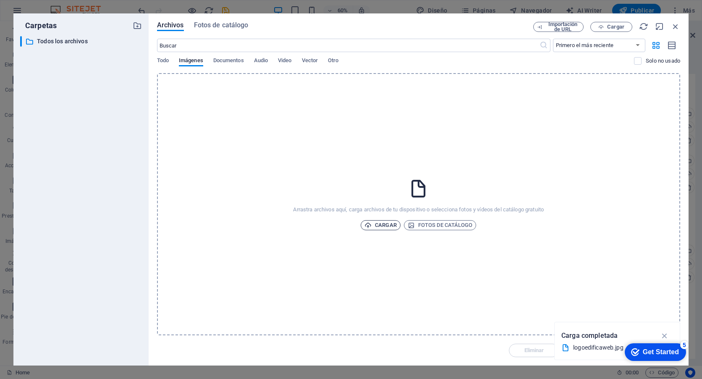
click at [389, 226] on span "Cargar" at bounding box center [380, 225] width 32 height 10
click at [388, 222] on span "Cargar" at bounding box center [380, 225] width 32 height 10
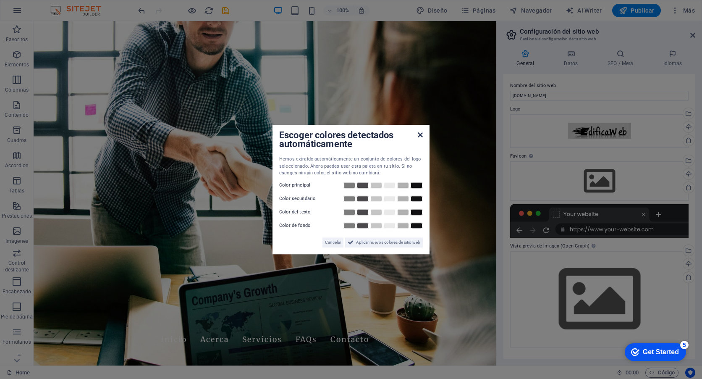
click at [418, 134] on icon at bounding box center [420, 134] width 5 height 7
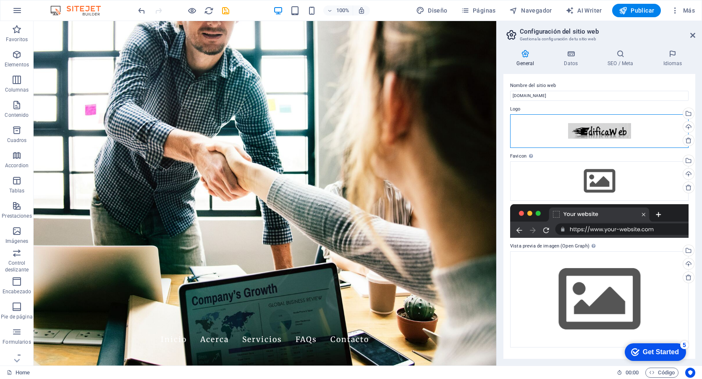
click at [599, 134] on div "Arrastra archivos aquí, haz clic para escoger archivos o selecciona archivos de…" at bounding box center [599, 131] width 178 height 34
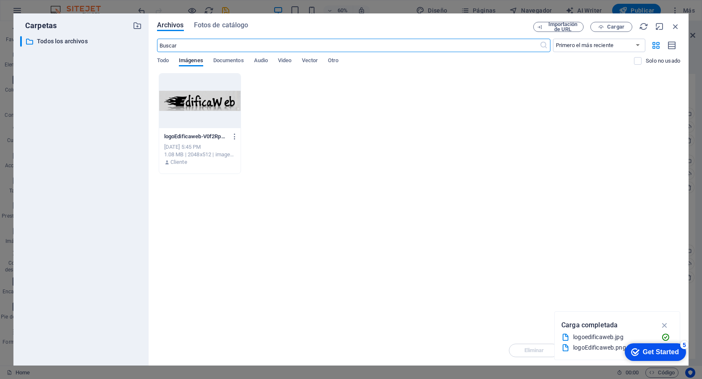
click at [191, 99] on div at bounding box center [199, 100] width 81 height 55
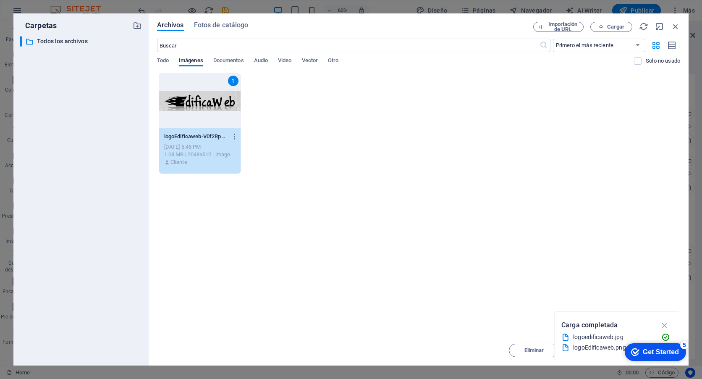
click at [191, 99] on div "1" at bounding box center [199, 100] width 81 height 55
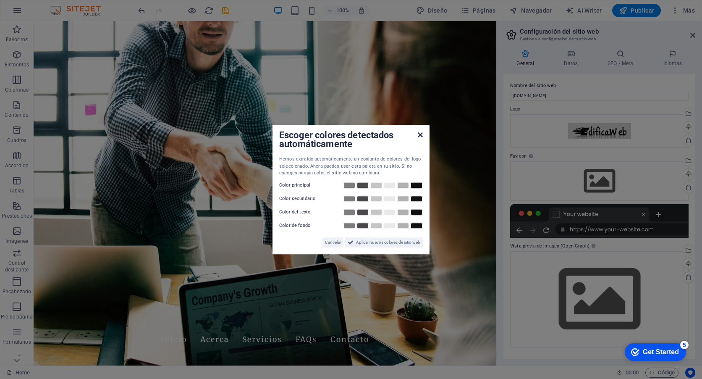
click at [421, 136] on icon at bounding box center [420, 134] width 5 height 7
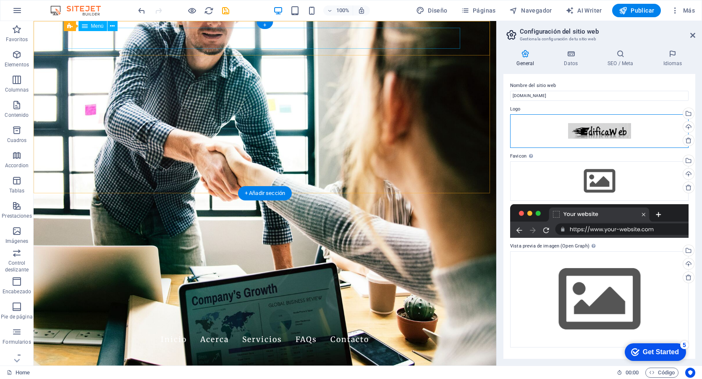
drag, startPoint x: 617, startPoint y: 154, endPoint x: 132, endPoint y: 38, distance: 498.7
click at [618, 131] on div "Arrastra archivos aquí, haz clic para escoger archivos o selecciona archivos de…" at bounding box center [599, 131] width 178 height 34
click at [618, 131] on body "[DOMAIN_NAME] Home Favoritos Elementos Columnas Contenido Cuadros Accordion Tab…" at bounding box center [351, 189] width 702 height 379
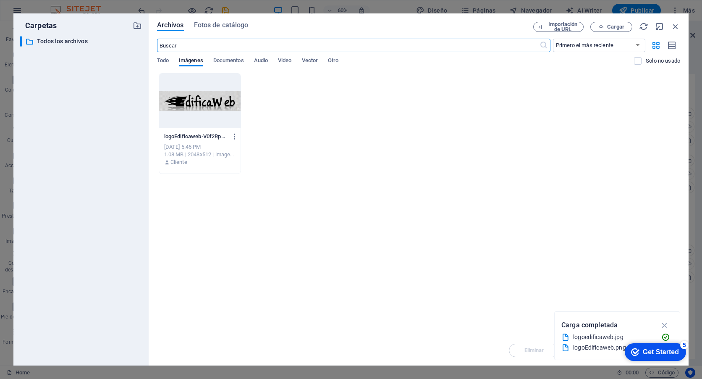
click at [651, 349] on div "Get Started" at bounding box center [660, 352] width 36 height 8
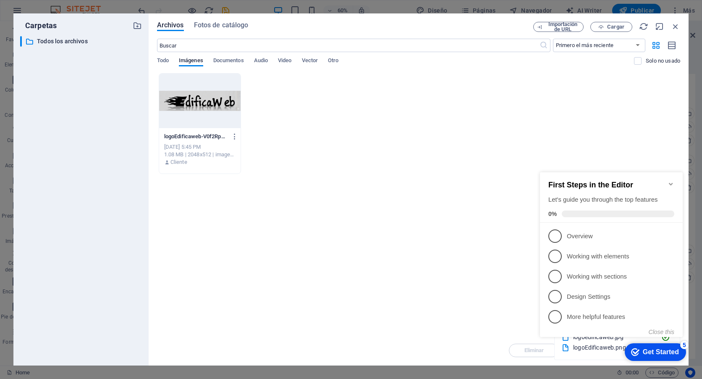
click at [637, 127] on div "logoEdificaweb-V0f2Rp4yBYZlc_PnYXAavQ.png logoEdificaweb-V0f2Rp4yBYZlc_PnYXAavQ…" at bounding box center [418, 123] width 523 height 101
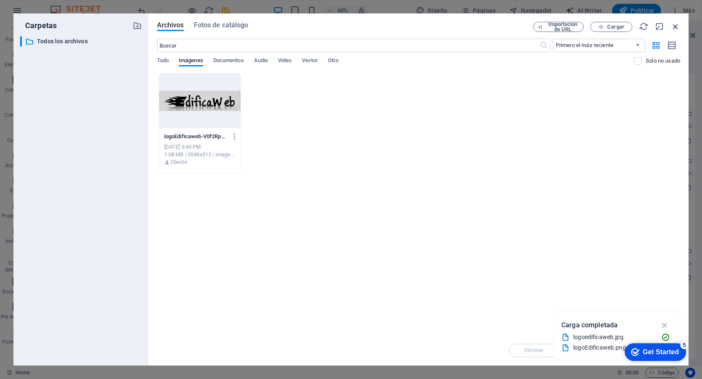
click at [676, 24] on icon "button" at bounding box center [675, 26] width 9 height 9
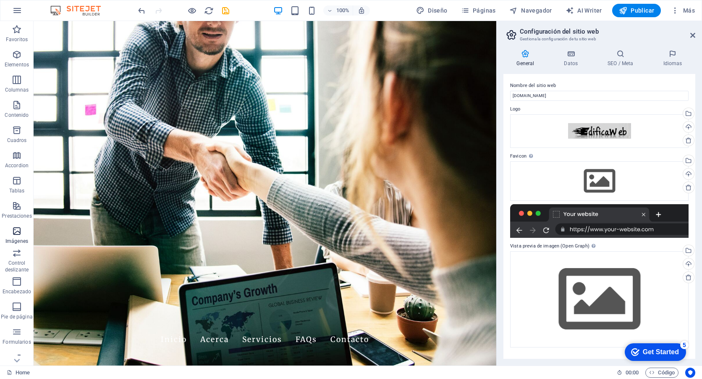
click at [18, 238] on p "Imágenes" at bounding box center [16, 241] width 23 height 7
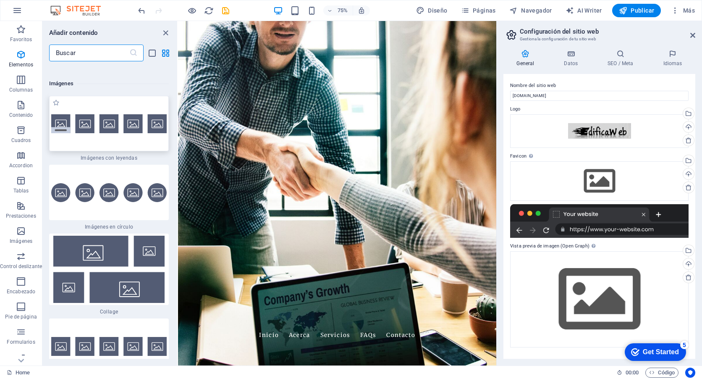
scroll to position [8421, 0]
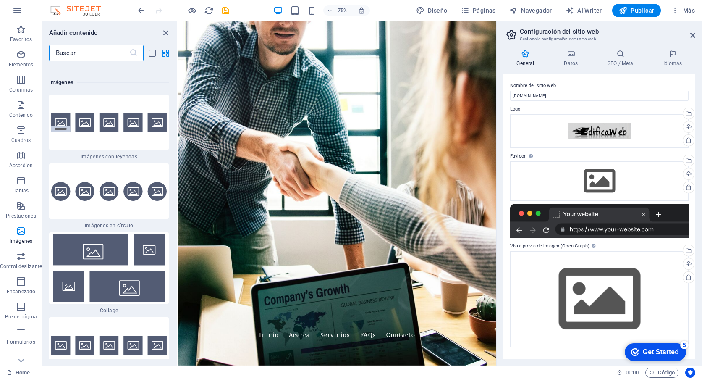
click at [90, 51] on input "text" at bounding box center [89, 52] width 80 height 17
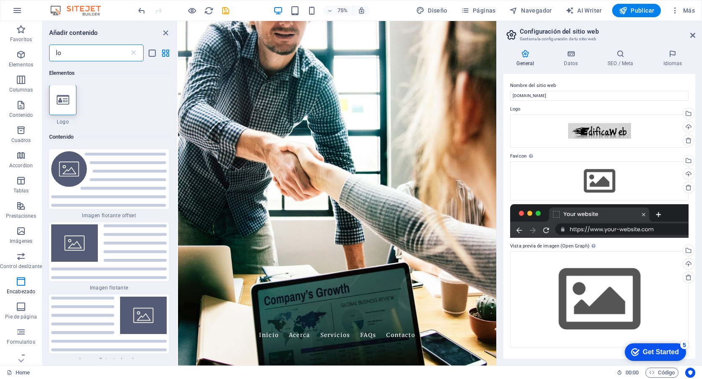
scroll to position [0, 0]
type input "lo"
click at [60, 106] on div at bounding box center [62, 100] width 27 height 30
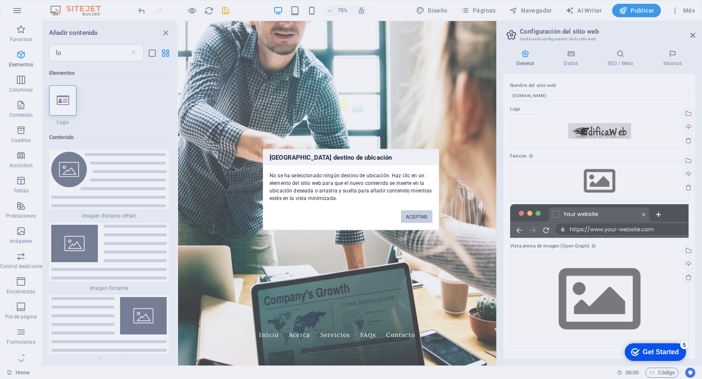
click at [423, 218] on button "ACEPTAR" at bounding box center [416, 216] width 31 height 13
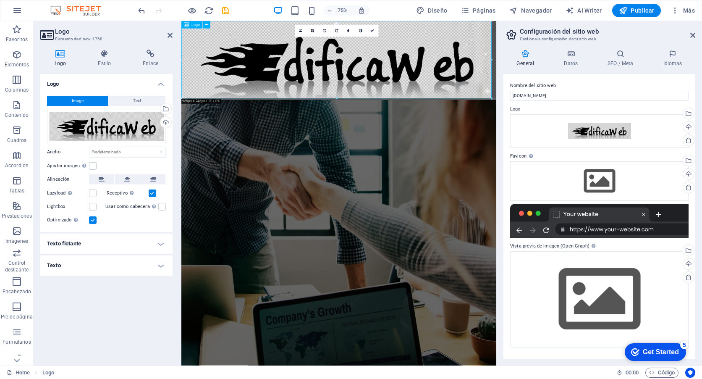
click at [477, 93] on div at bounding box center [391, 73] width 420 height 105
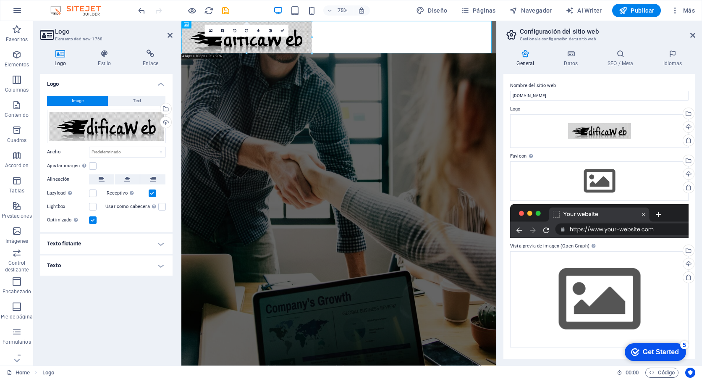
drag, startPoint x: 490, startPoint y: 98, endPoint x: 193, endPoint y: 38, distance: 303.5
type input "414"
select select "px"
click at [305, 54] on div at bounding box center [391, 43] width 420 height 44
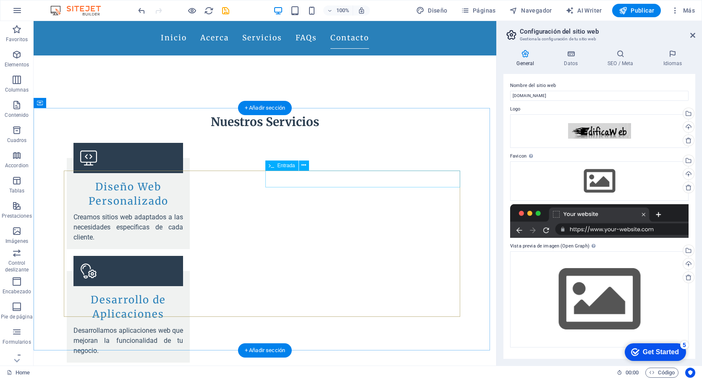
scroll to position [1091, 0]
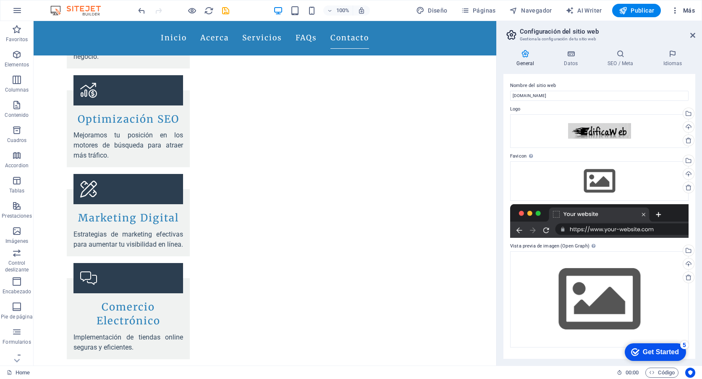
click at [676, 10] on icon "button" at bounding box center [675, 10] width 8 height 8
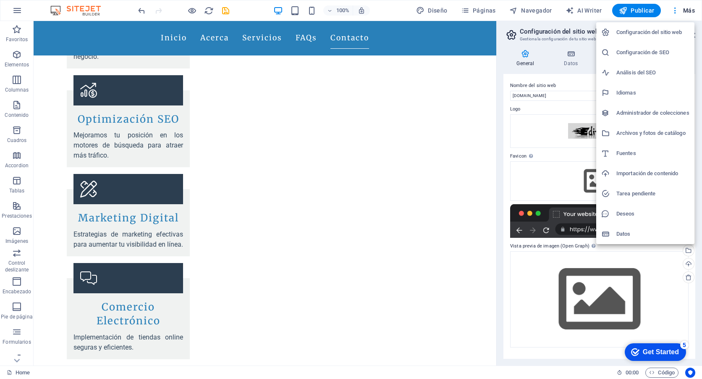
click at [652, 8] on div at bounding box center [351, 189] width 702 height 379
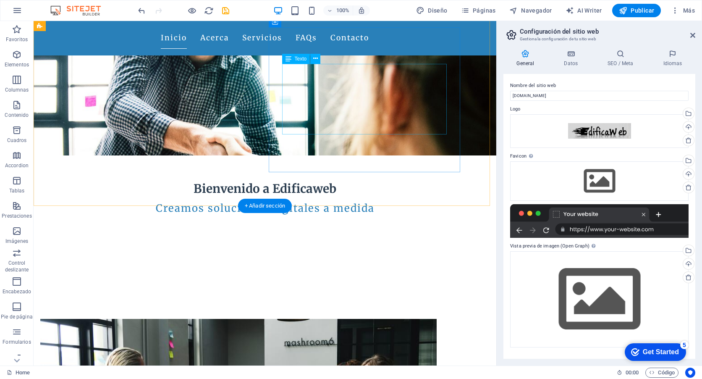
scroll to position [0, 0]
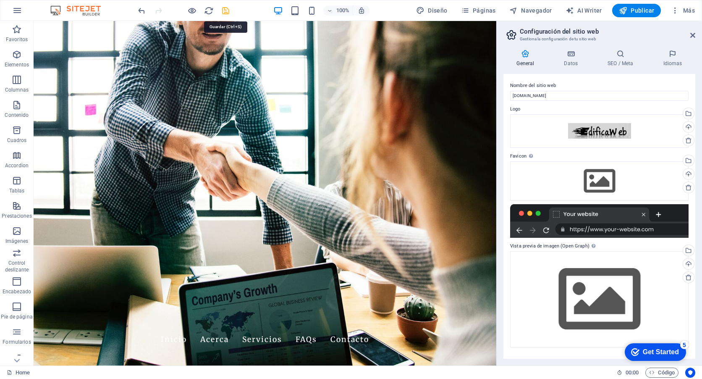
click at [225, 11] on icon "save" at bounding box center [226, 11] width 10 height 10
